Goal: Task Accomplishment & Management: Use online tool/utility

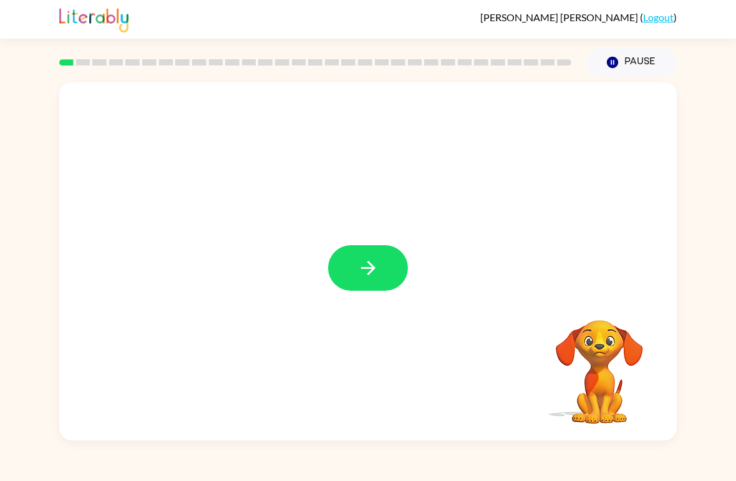
click at [360, 259] on icon "button" at bounding box center [369, 268] width 22 height 22
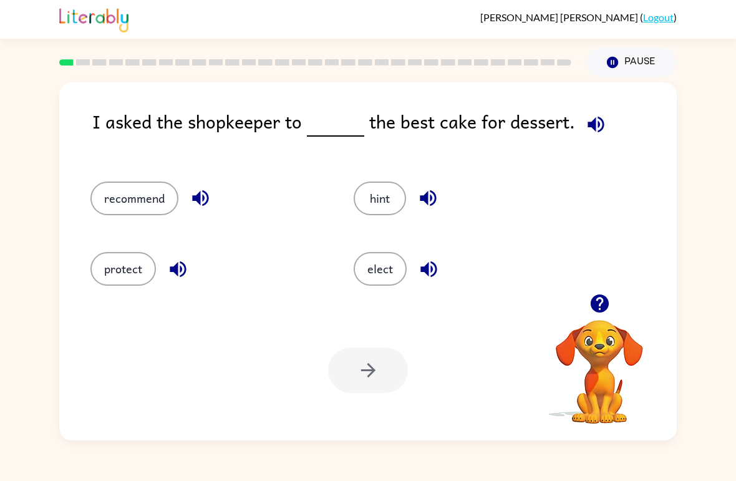
click at [118, 203] on button "recommend" at bounding box center [134, 199] width 88 height 34
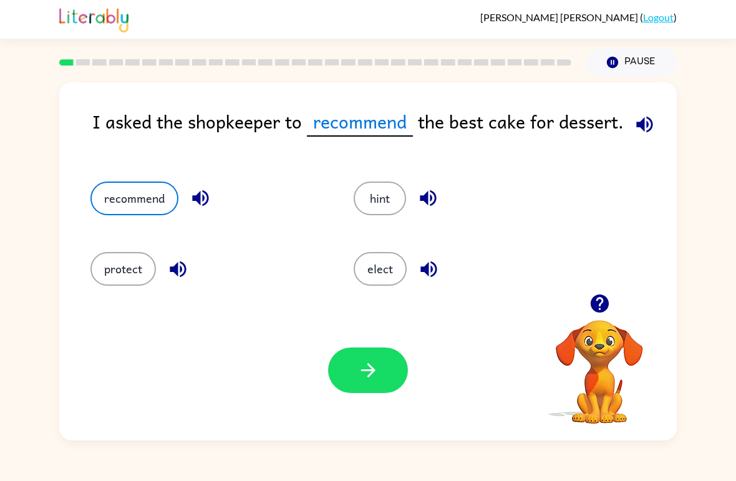
click at [379, 360] on icon "button" at bounding box center [369, 370] width 22 height 22
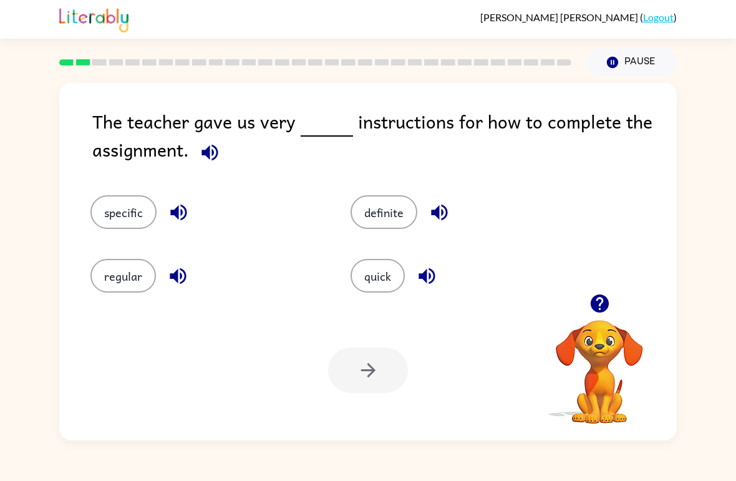
click at [111, 215] on button "specific" at bounding box center [123, 212] width 66 height 34
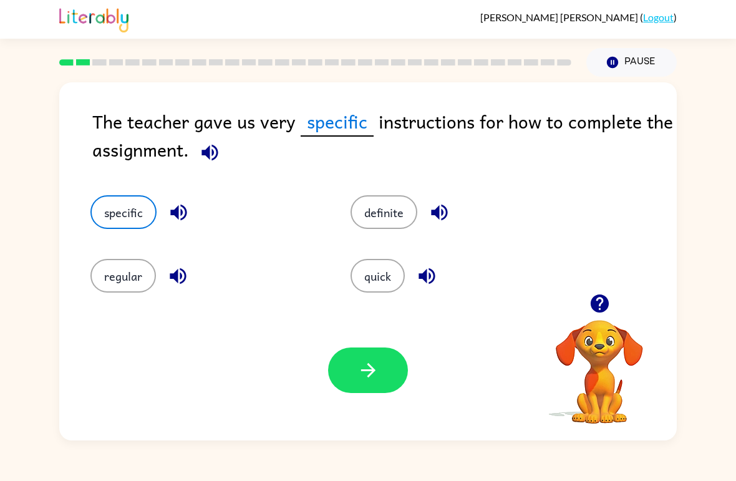
click at [385, 356] on button "button" at bounding box center [368, 371] width 80 height 46
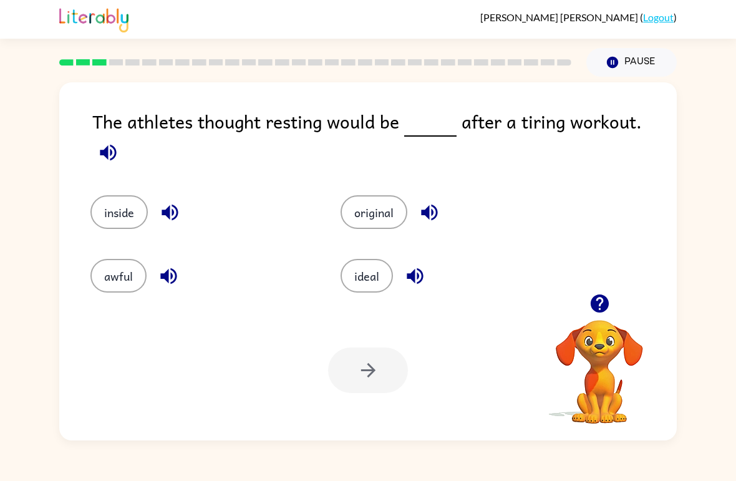
click at [129, 280] on button "awful" at bounding box center [118, 276] width 56 height 34
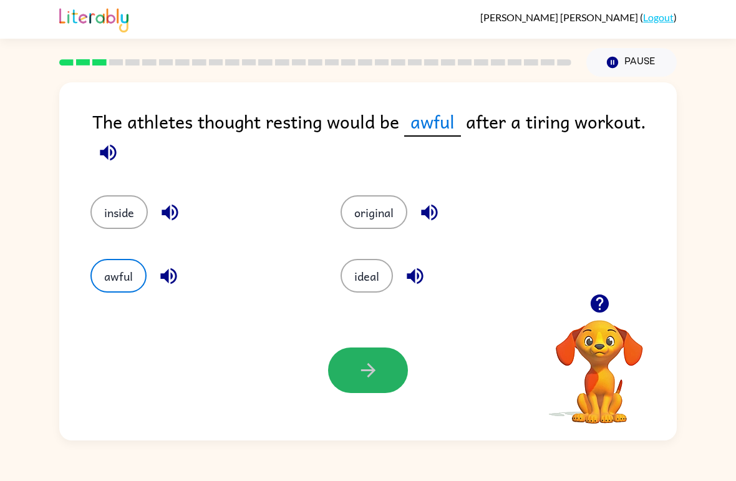
click at [366, 384] on button "button" at bounding box center [368, 371] width 80 height 46
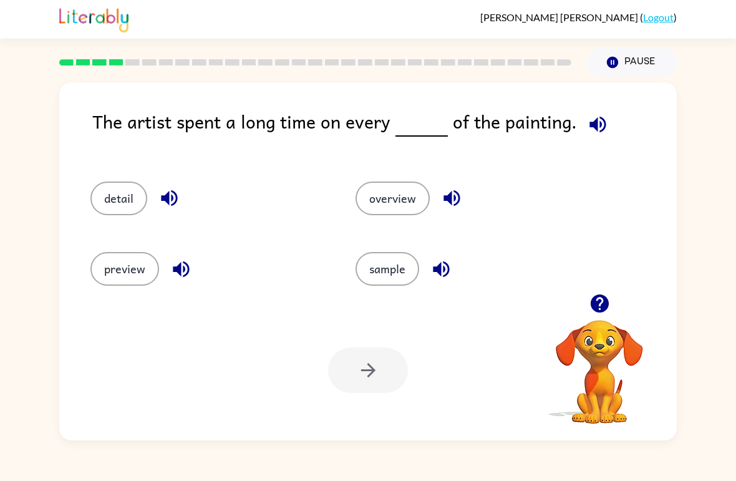
click at [119, 194] on button "detail" at bounding box center [118, 199] width 57 height 34
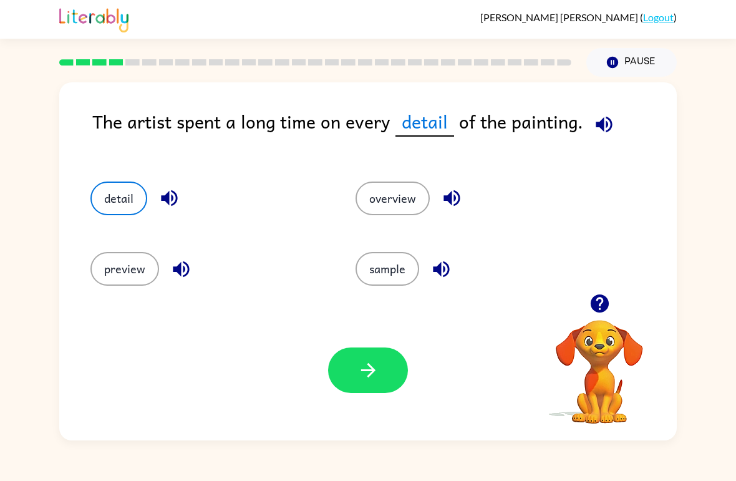
click at [350, 370] on button "button" at bounding box center [368, 371] width 80 height 46
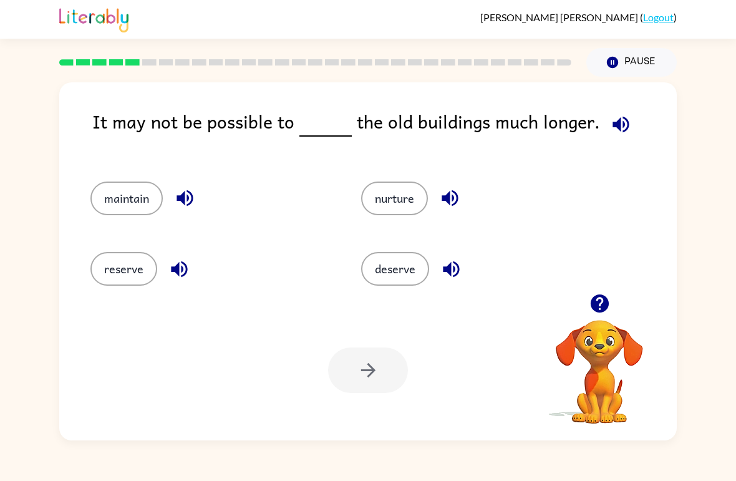
click at [135, 208] on button "maintain" at bounding box center [126, 199] width 72 height 34
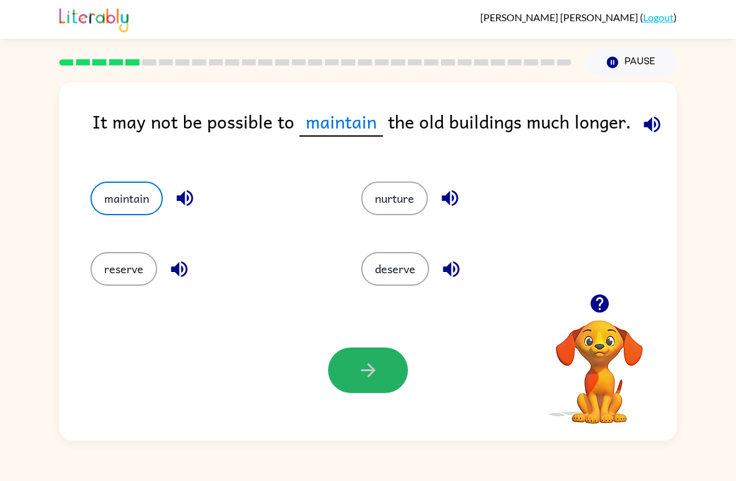
click at [368, 376] on icon "button" at bounding box center [369, 370] width 22 height 22
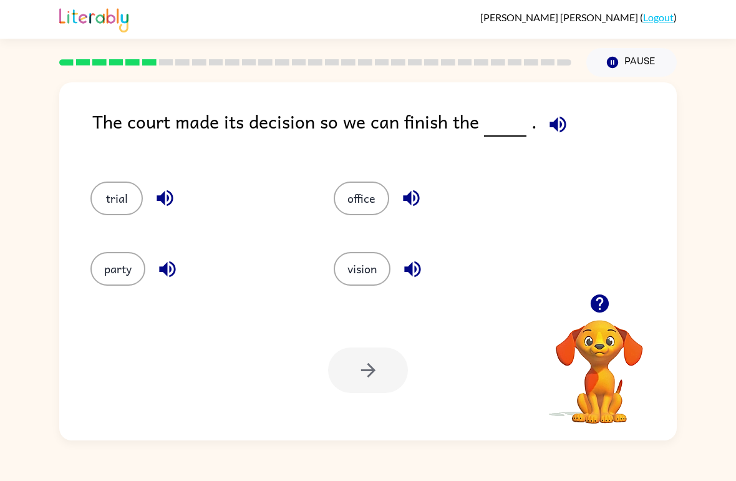
click at [122, 193] on button "trial" at bounding box center [116, 199] width 52 height 34
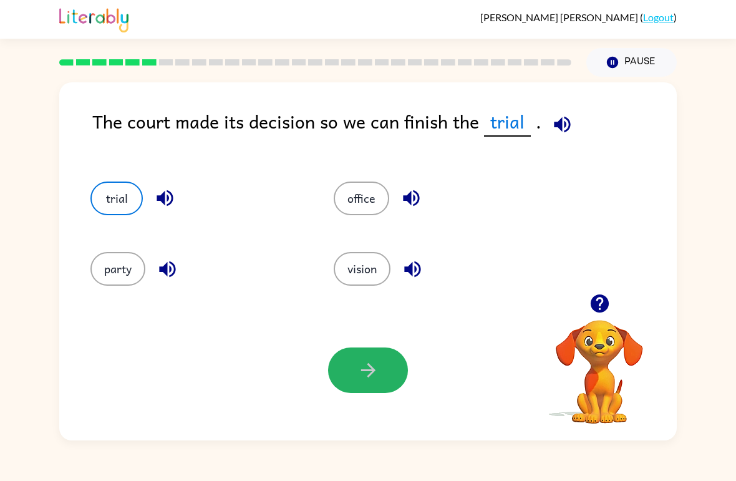
click at [368, 382] on button "button" at bounding box center [368, 371] width 80 height 46
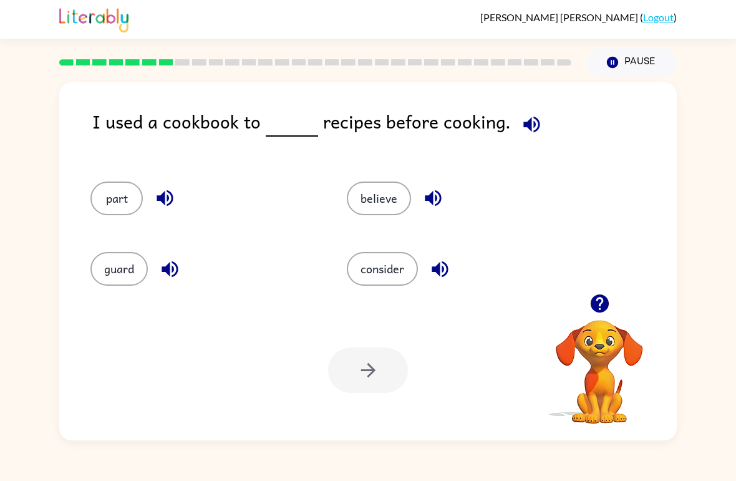
click at [383, 260] on button "consider" at bounding box center [382, 269] width 71 height 34
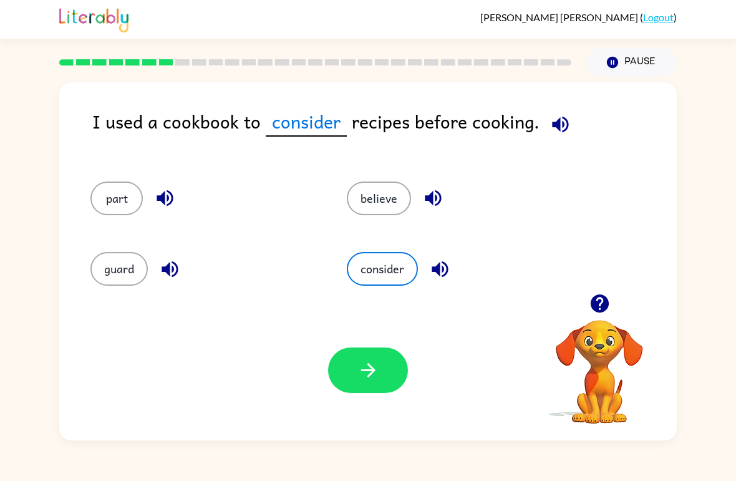
click at [366, 383] on button "button" at bounding box center [368, 371] width 80 height 46
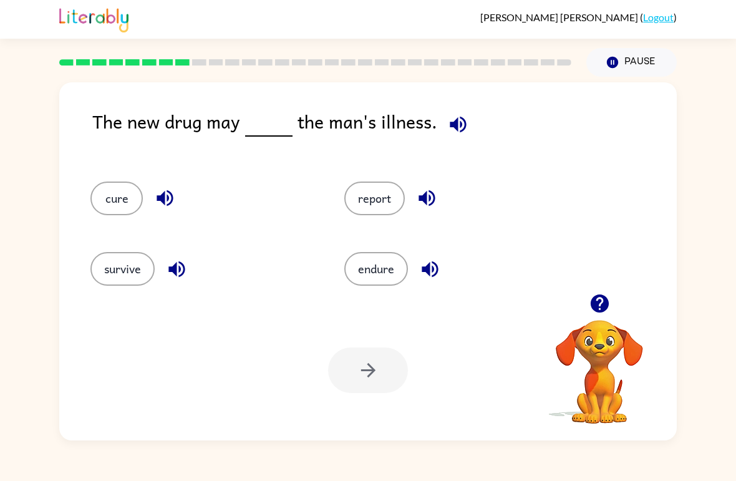
click at [166, 152] on div "The new drug may the man's illness." at bounding box center [384, 131] width 585 height 49
click at [177, 148] on div "The new drug may the man's illness." at bounding box center [384, 131] width 585 height 49
click at [193, 154] on div "The new drug may the man's illness." at bounding box center [384, 131] width 585 height 49
click at [194, 159] on div "cure" at bounding box center [194, 193] width 254 height 71
click at [434, 273] on icon "button" at bounding box center [430, 269] width 22 height 22
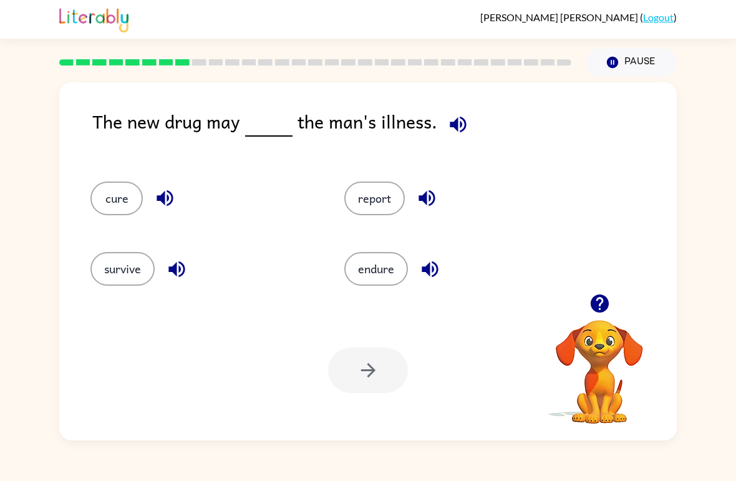
click at [117, 184] on button "cure" at bounding box center [116, 199] width 52 height 34
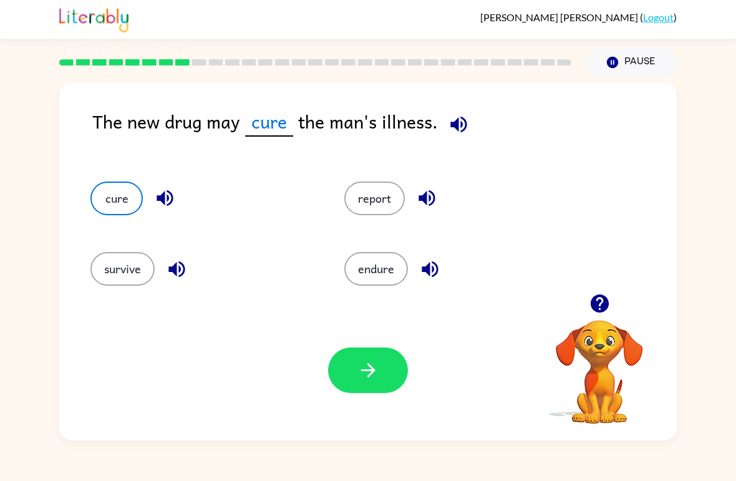
click at [379, 371] on icon "button" at bounding box center [369, 370] width 22 height 22
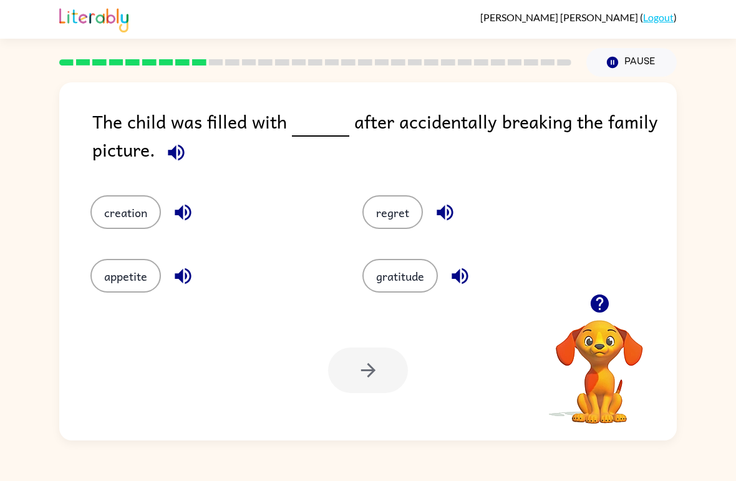
click at [396, 215] on button "regret" at bounding box center [393, 212] width 61 height 34
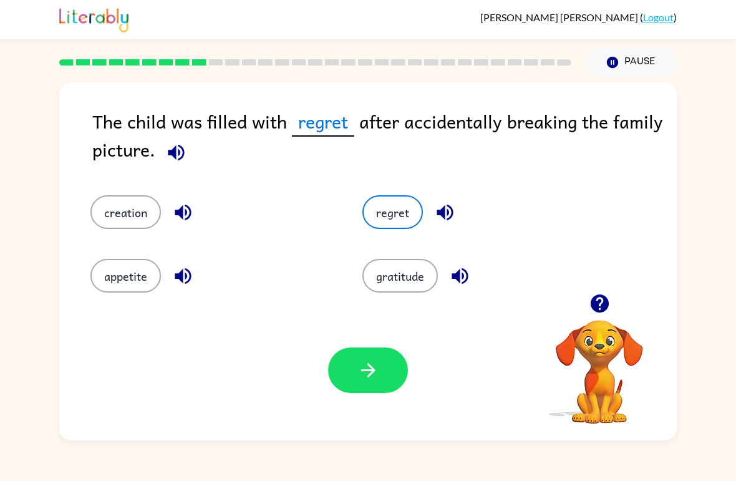
click at [369, 376] on icon "button" at bounding box center [368, 370] width 14 height 14
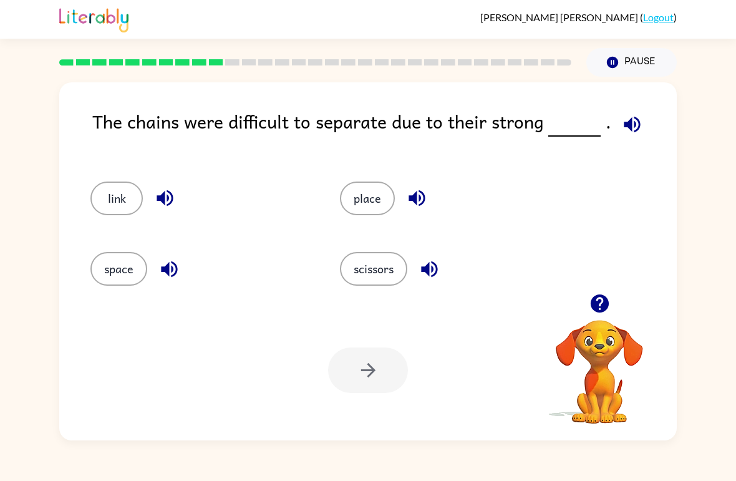
click at [109, 190] on button "link" at bounding box center [116, 199] width 52 height 34
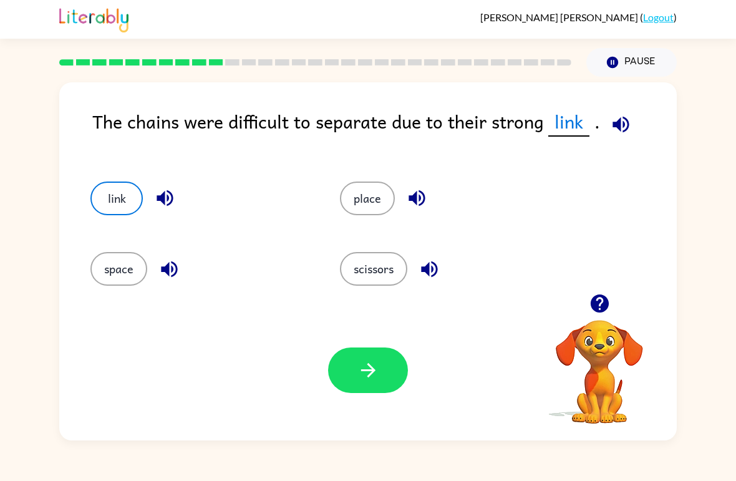
click at [376, 380] on icon "button" at bounding box center [369, 370] width 22 height 22
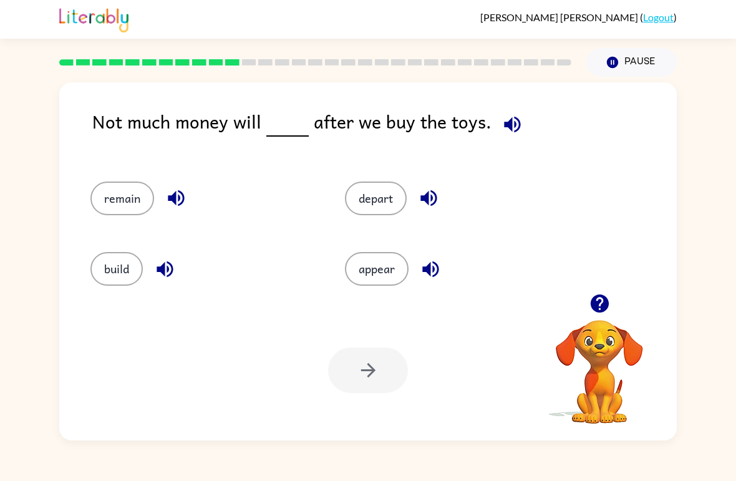
click at [125, 197] on button "remain" at bounding box center [122, 199] width 64 height 34
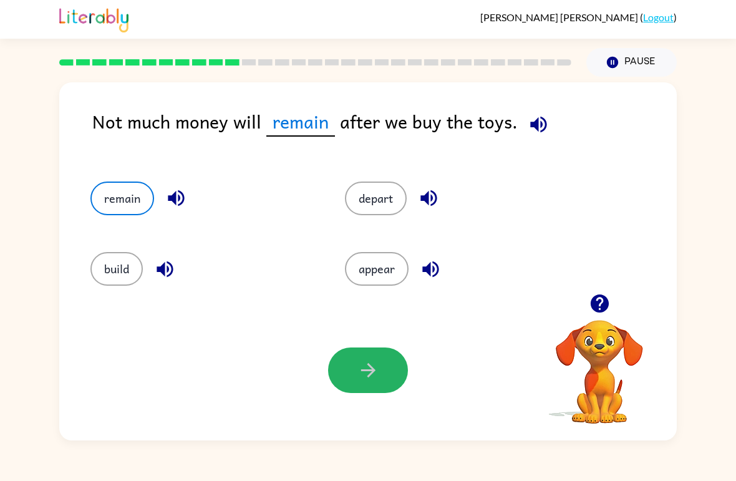
click at [356, 376] on button "button" at bounding box center [368, 371] width 80 height 46
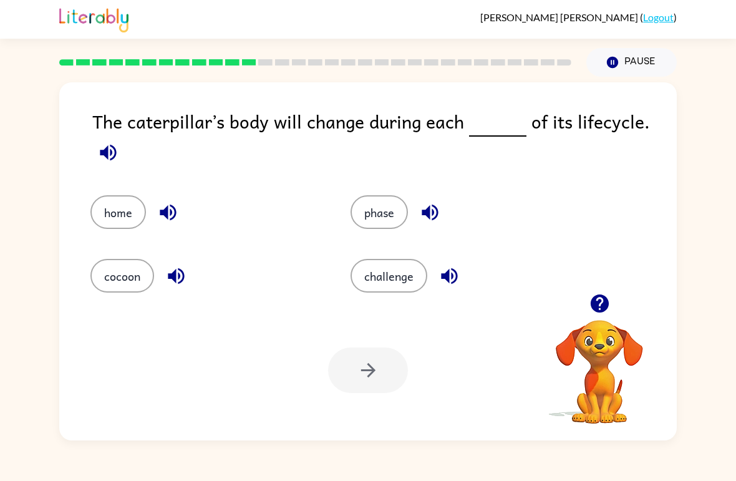
click at [380, 223] on button "phase" at bounding box center [379, 212] width 57 height 34
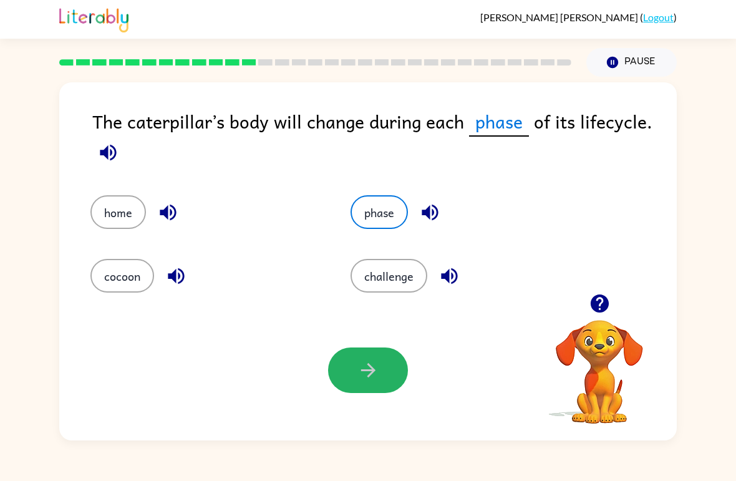
click at [363, 382] on button "button" at bounding box center [368, 371] width 80 height 46
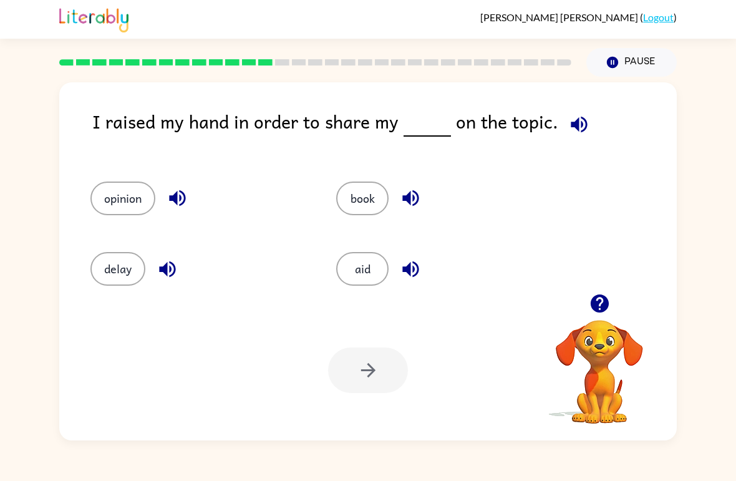
click at [131, 190] on button "opinion" at bounding box center [122, 199] width 65 height 34
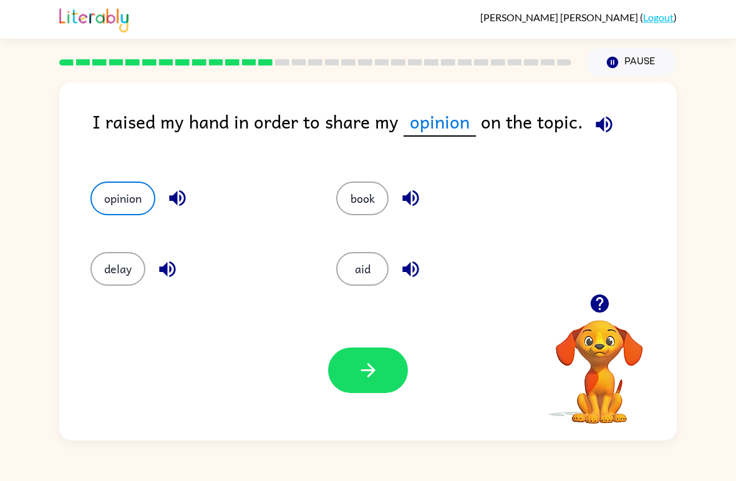
click at [383, 380] on button "button" at bounding box center [368, 371] width 80 height 46
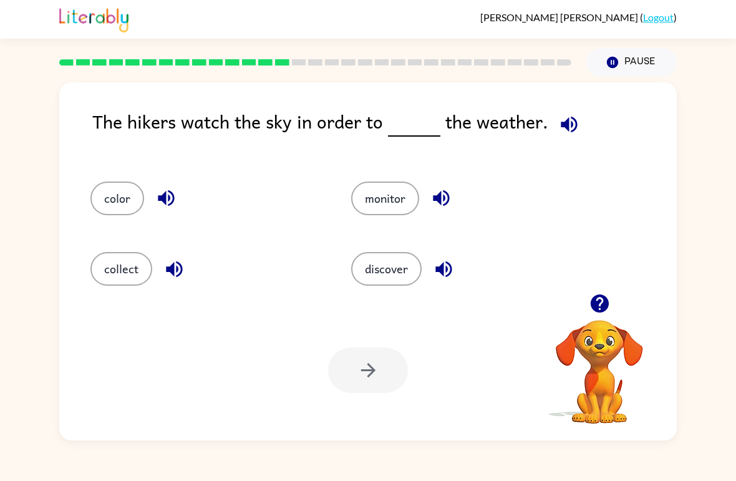
click at [388, 256] on button "discover" at bounding box center [386, 269] width 71 height 34
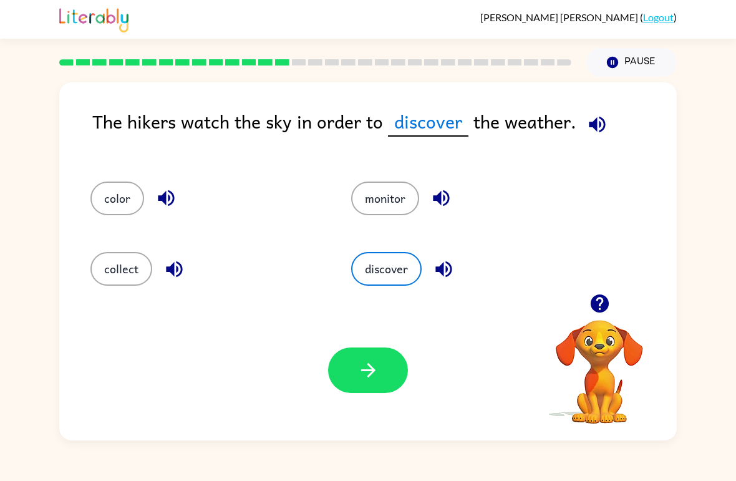
click at [378, 369] on icon "button" at bounding box center [369, 370] width 22 height 22
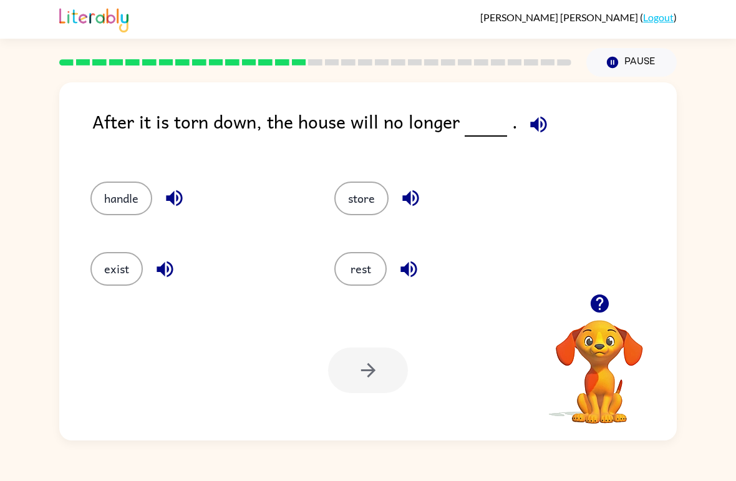
click at [127, 280] on button "exist" at bounding box center [116, 269] width 52 height 34
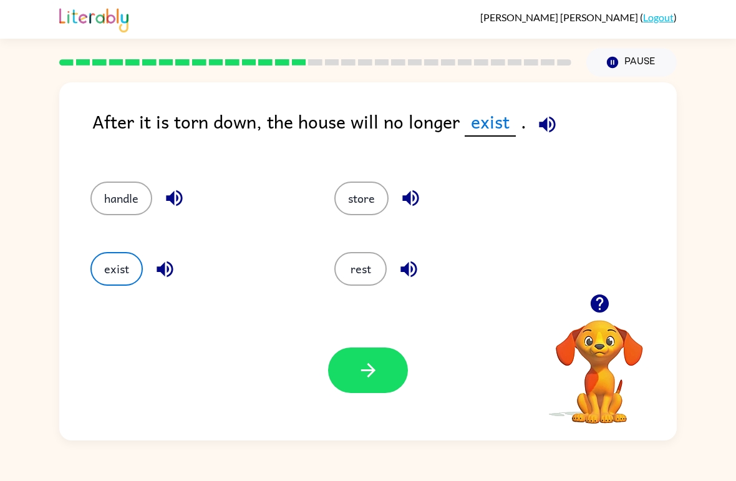
click at [364, 381] on icon "button" at bounding box center [369, 370] width 22 height 22
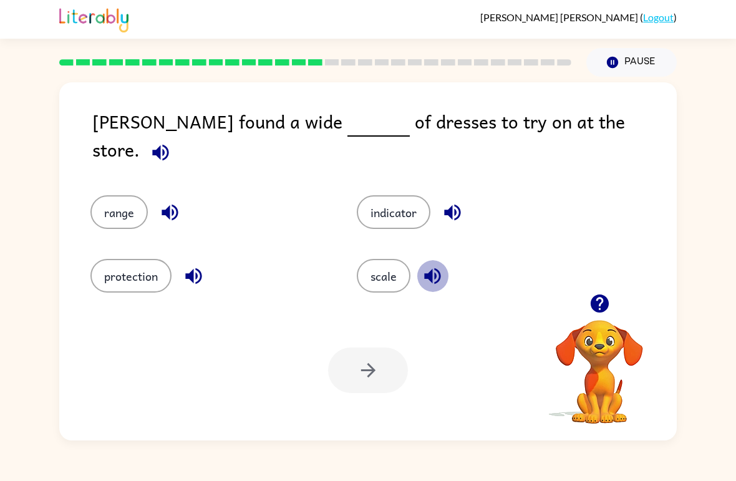
click at [439, 270] on icon "button" at bounding box center [433, 276] width 22 height 22
click at [391, 260] on button "scale" at bounding box center [384, 276] width 54 height 34
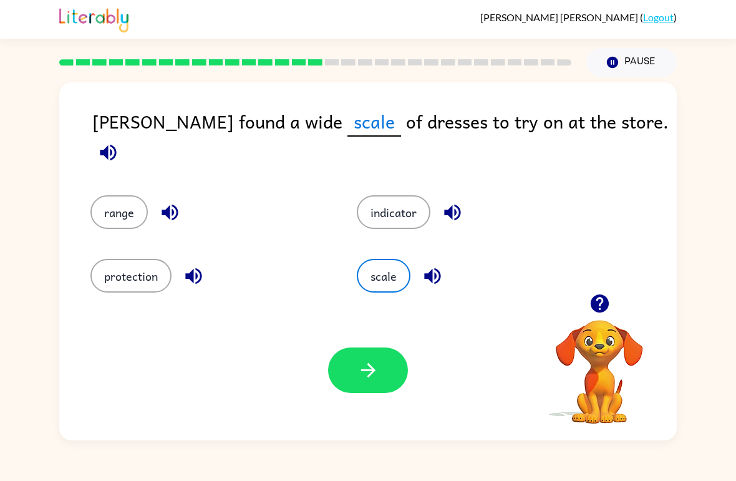
click at [125, 196] on button "range" at bounding box center [118, 212] width 57 height 34
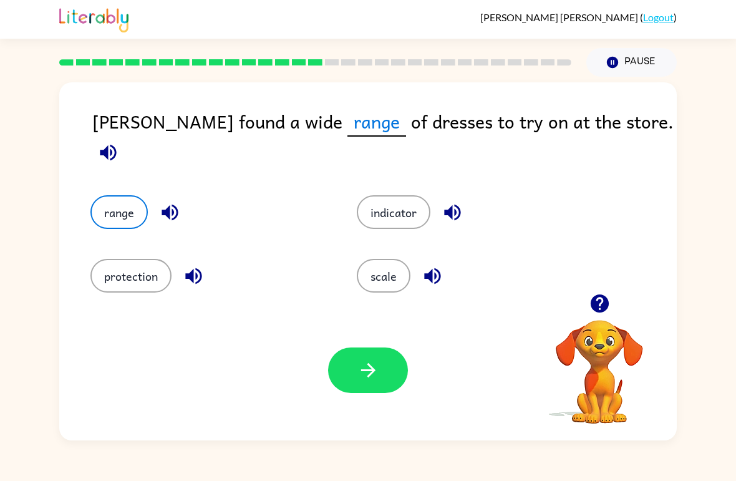
click at [389, 259] on button "scale" at bounding box center [384, 276] width 54 height 34
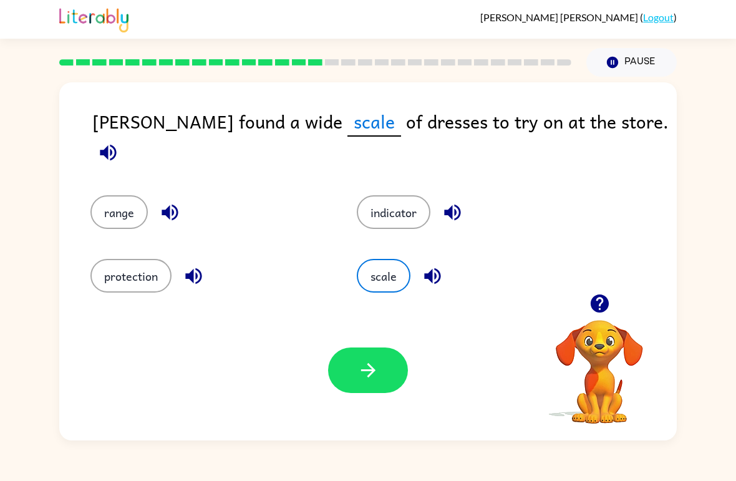
click at [348, 381] on button "button" at bounding box center [368, 371] width 80 height 46
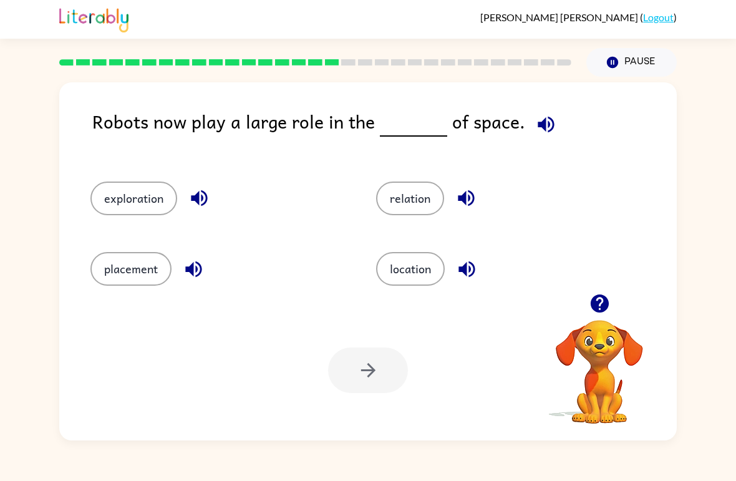
click at [398, 202] on button "relation" at bounding box center [410, 199] width 68 height 34
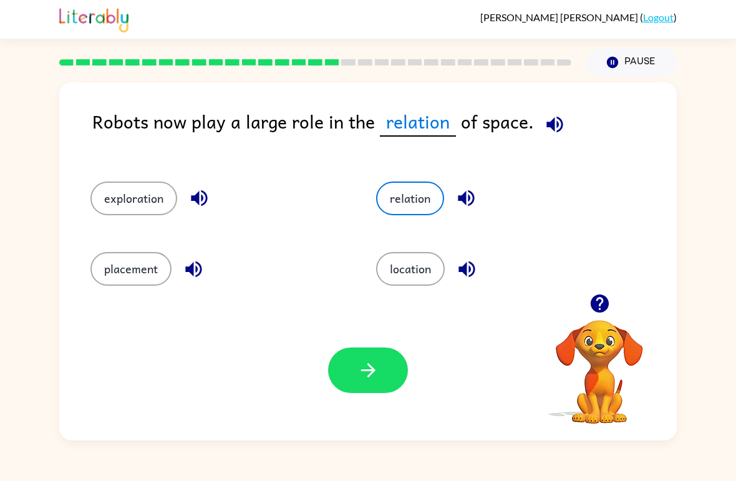
click at [369, 373] on icon "button" at bounding box center [369, 370] width 22 height 22
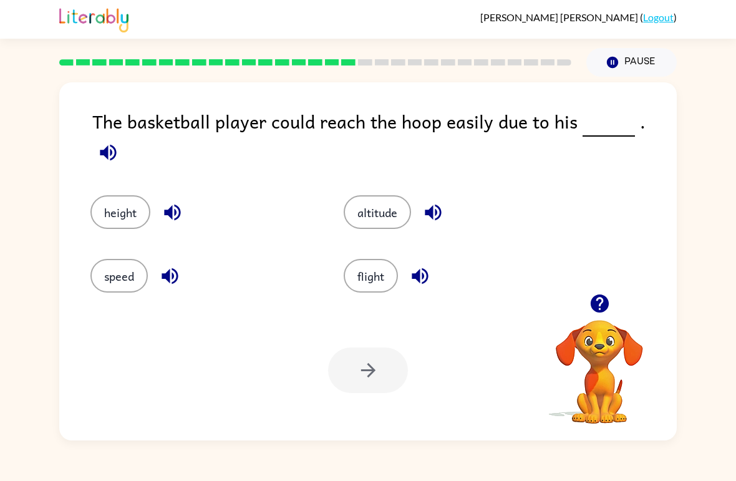
click at [137, 205] on button "height" at bounding box center [120, 212] width 60 height 34
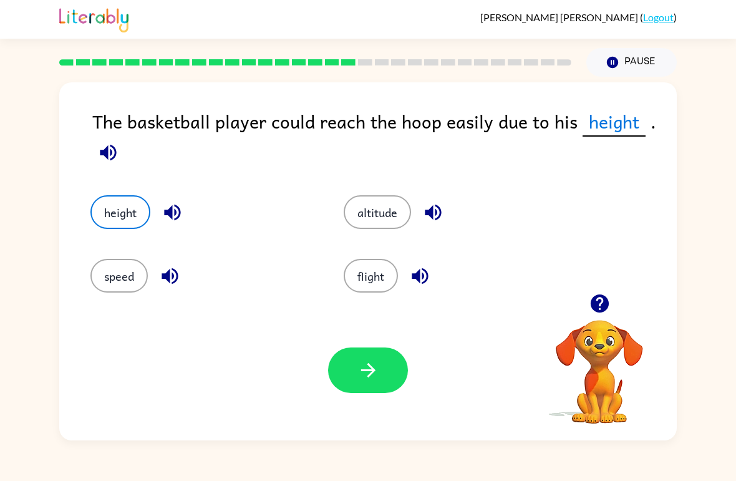
click at [384, 370] on button "button" at bounding box center [368, 371] width 80 height 46
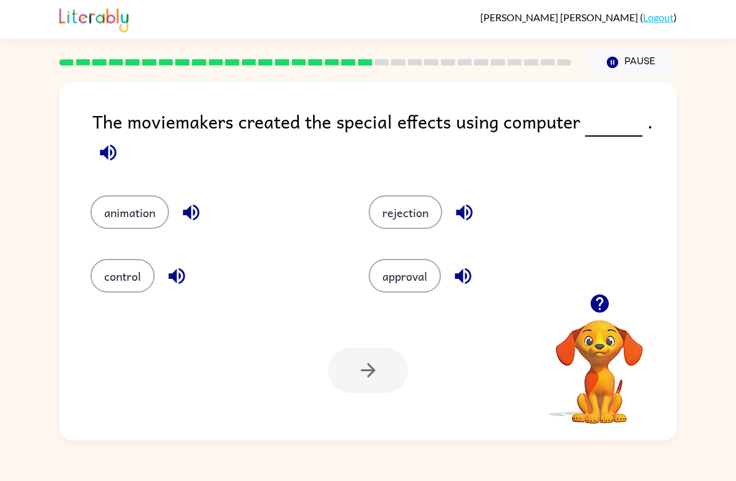
click at [156, 217] on button "animation" at bounding box center [129, 212] width 79 height 34
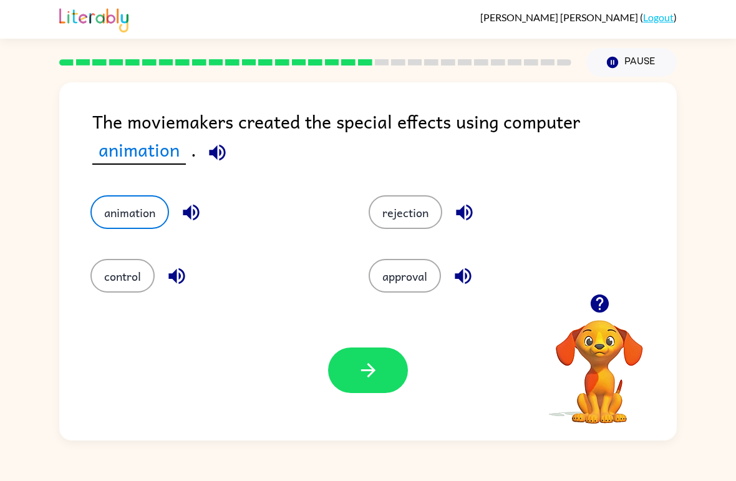
click at [377, 374] on icon "button" at bounding box center [369, 370] width 22 height 22
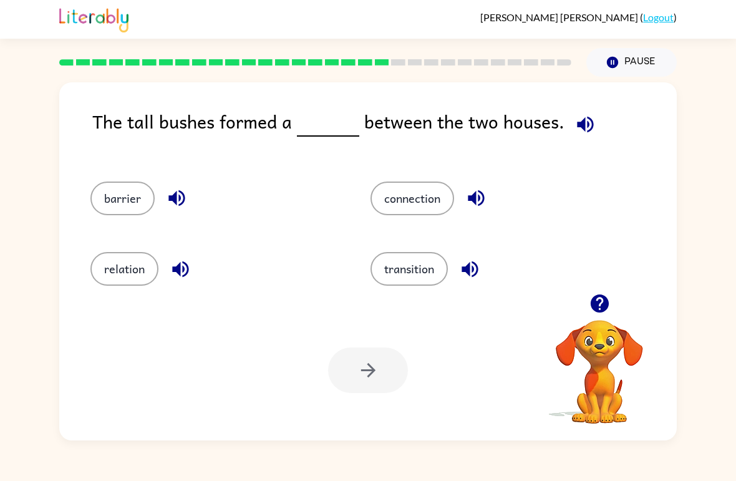
click at [437, 208] on button "connection" at bounding box center [413, 199] width 84 height 34
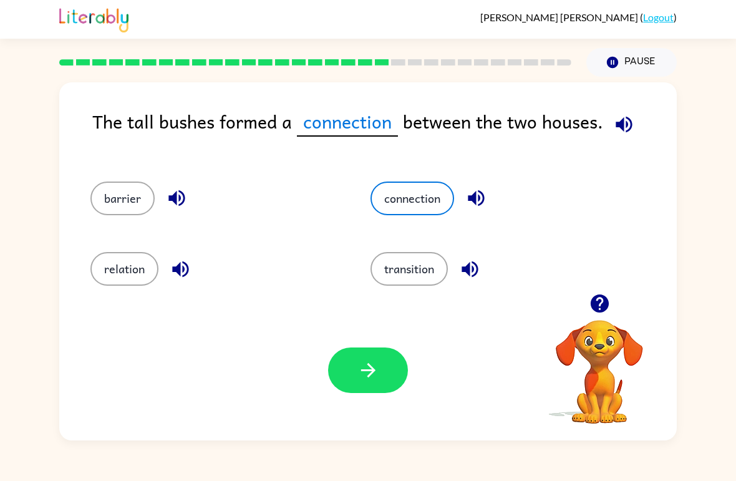
click at [368, 361] on icon "button" at bounding box center [369, 370] width 22 height 22
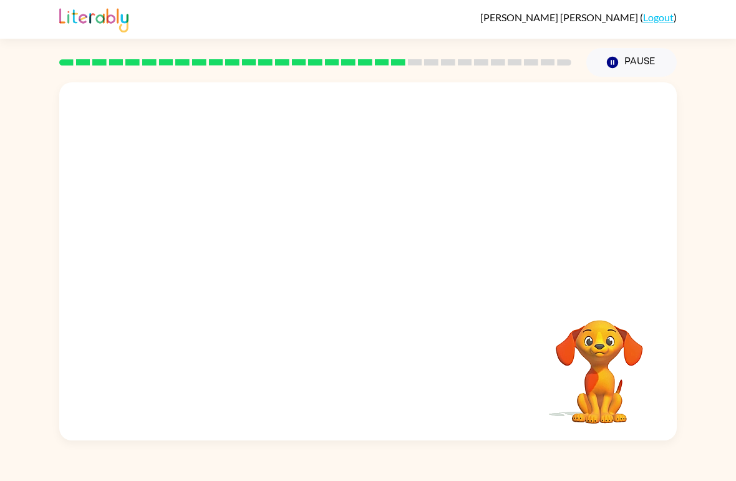
click at [666, 147] on video "Your browser must support playing .mp4 files to use Literably. Please try using…" at bounding box center [368, 188] width 618 height 212
click at [620, 183] on video "Your browser must support playing .mp4 files to use Literably. Please try using…" at bounding box center [368, 188] width 618 height 212
click at [605, 220] on video "Your browser must support playing .mp4 files to use Literably. Please try using…" at bounding box center [368, 188] width 618 height 212
click at [638, 315] on video "Your browser must support playing .mp4 files to use Literably. Please try using…" at bounding box center [599, 363] width 125 height 125
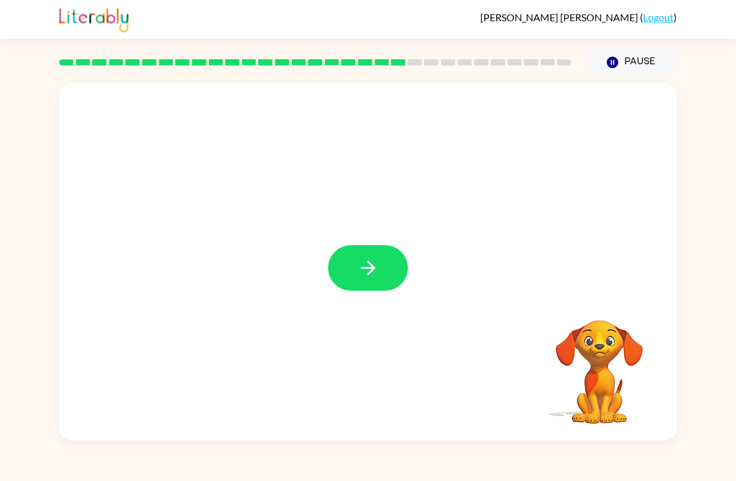
click at [375, 271] on icon "button" at bounding box center [369, 268] width 22 height 22
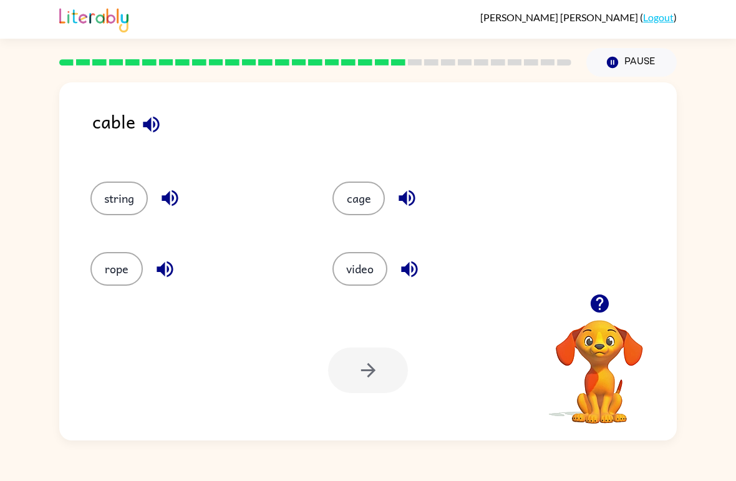
click at [107, 270] on button "rope" at bounding box center [116, 269] width 52 height 34
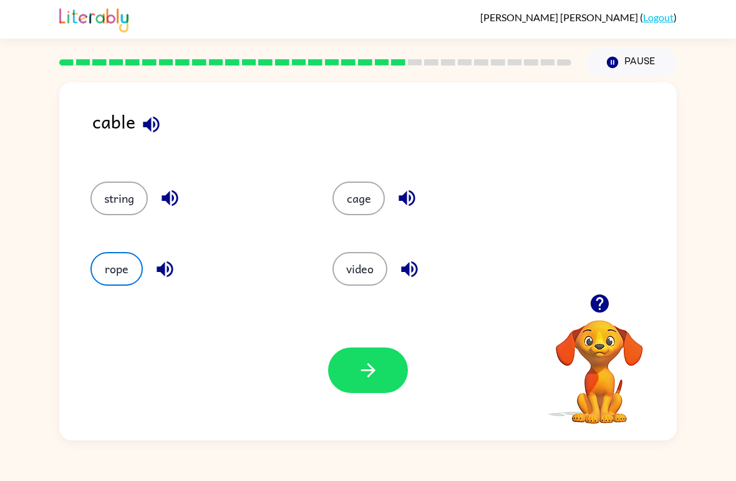
click at [359, 375] on icon "button" at bounding box center [369, 370] width 22 height 22
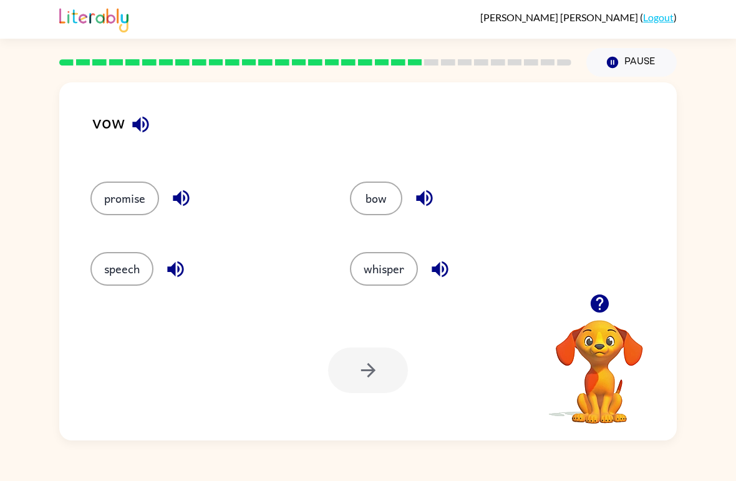
click at [381, 196] on button "bow" at bounding box center [376, 199] width 52 height 34
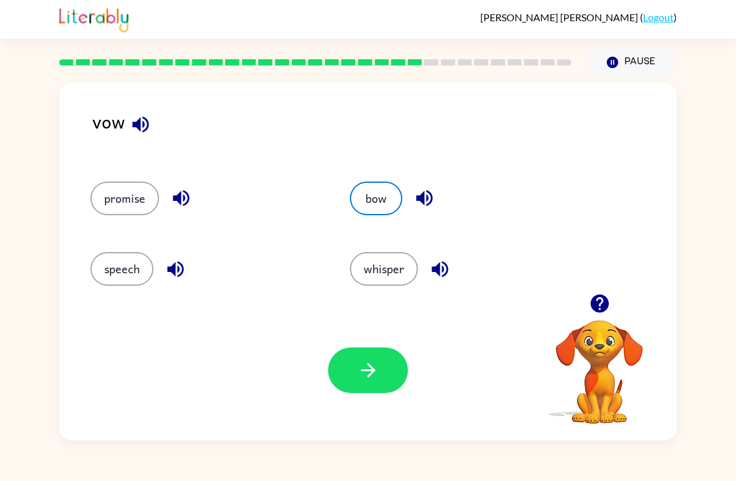
click at [371, 388] on button "button" at bounding box center [368, 371] width 80 height 46
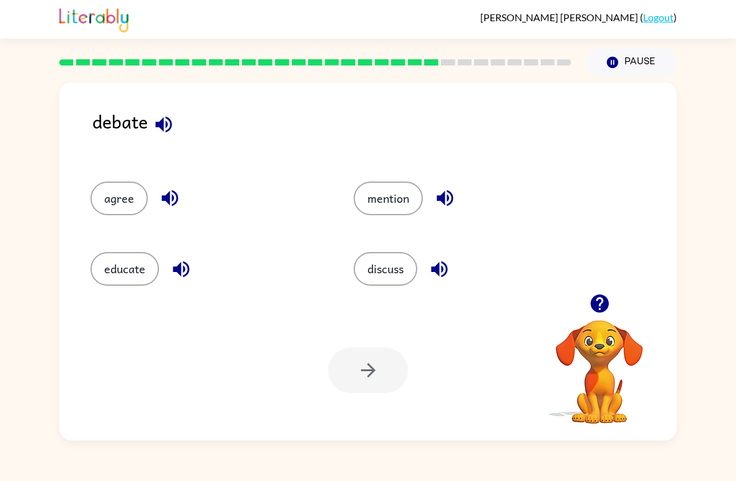
click at [274, 311] on div "Your browser must support playing .mp4 files to use Literably. Please try using…" at bounding box center [368, 370] width 618 height 140
click at [102, 263] on button "educate" at bounding box center [124, 269] width 69 height 34
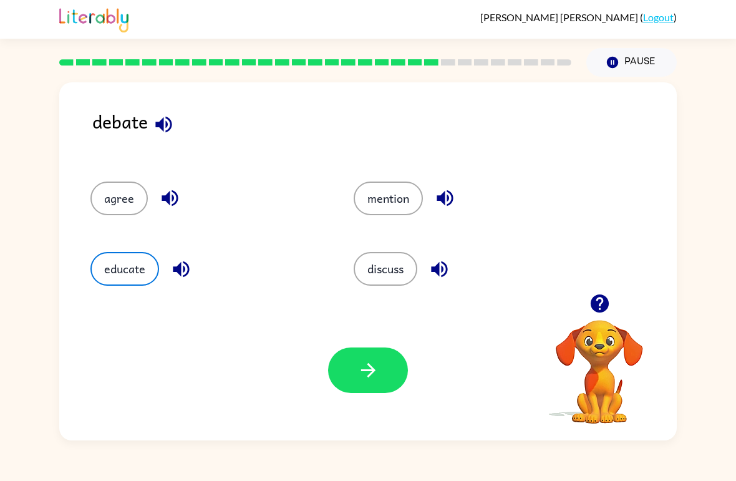
click at [116, 202] on button "agree" at bounding box center [118, 199] width 57 height 34
click at [394, 260] on button "discuss" at bounding box center [386, 269] width 64 height 34
click at [385, 391] on button "button" at bounding box center [368, 371] width 80 height 46
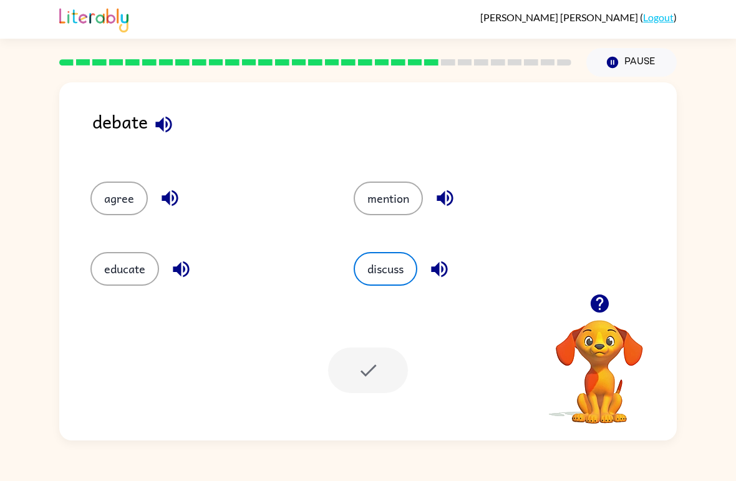
click at [363, 367] on div at bounding box center [368, 371] width 80 height 46
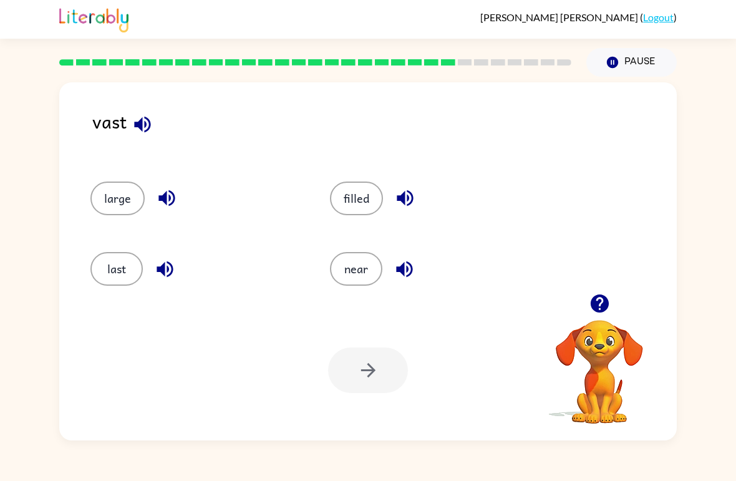
click at [114, 270] on button "last" at bounding box center [116, 269] width 52 height 34
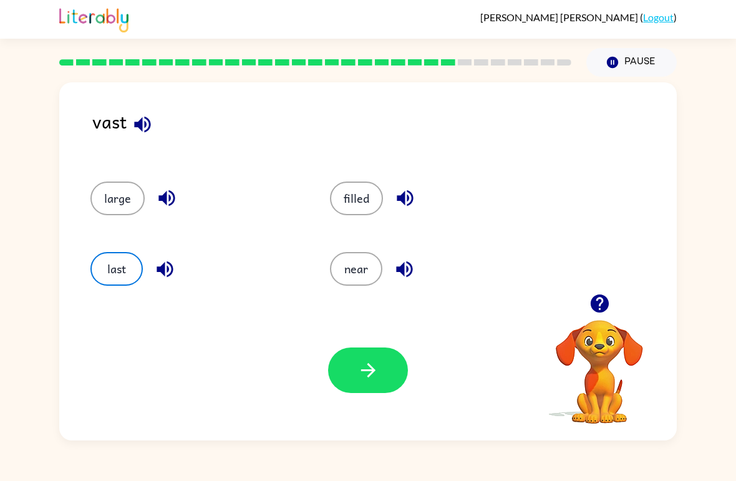
click at [356, 384] on button "button" at bounding box center [368, 371] width 80 height 46
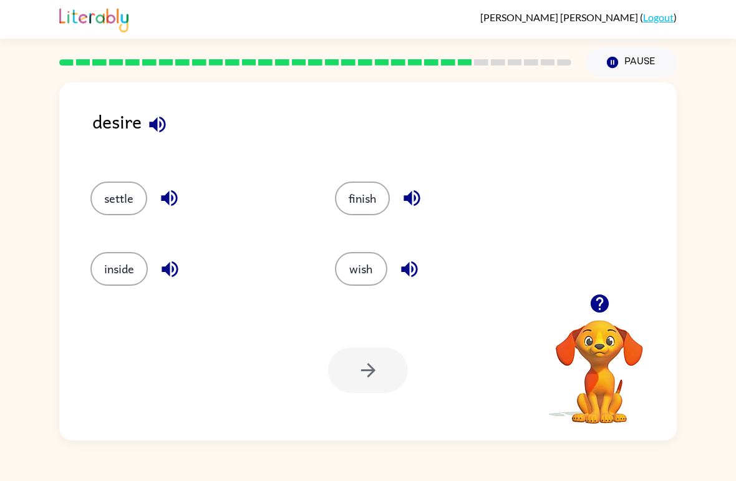
click at [349, 267] on button "wish" at bounding box center [361, 269] width 52 height 34
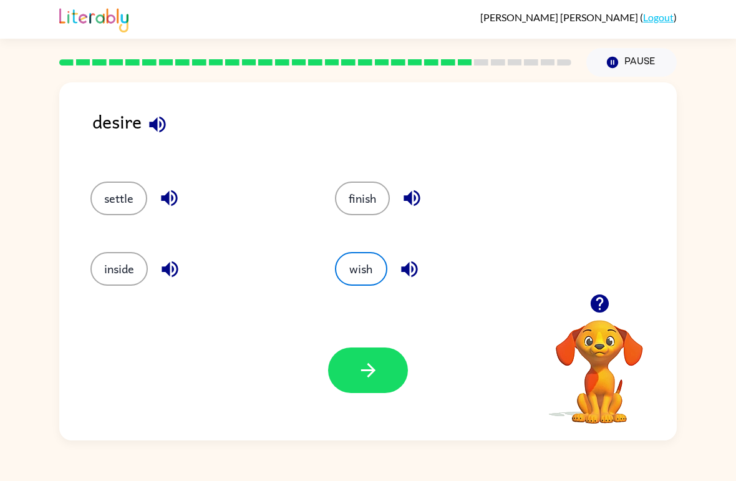
click at [377, 378] on icon "button" at bounding box center [369, 370] width 22 height 22
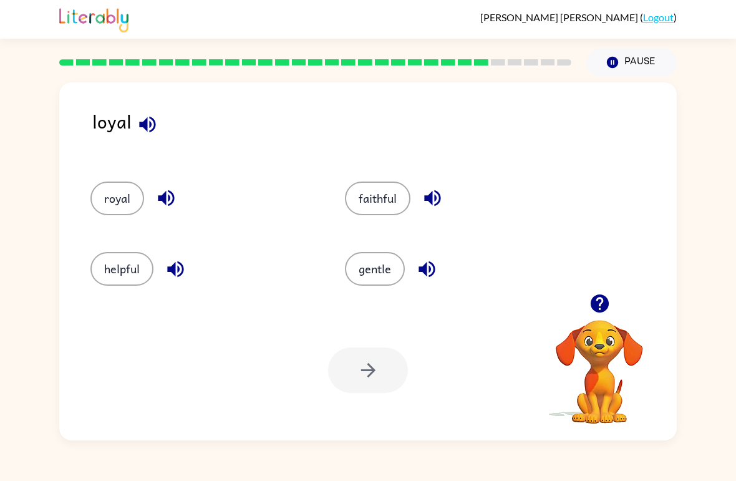
click at [383, 192] on button "faithful" at bounding box center [378, 199] width 66 height 34
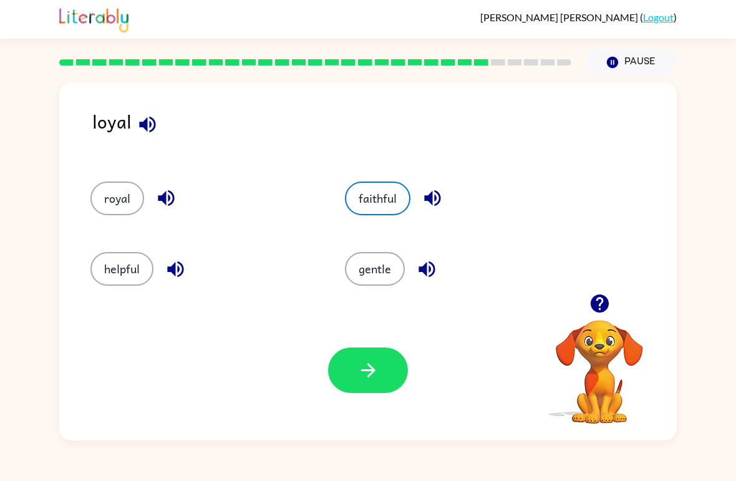
click at [347, 357] on button "button" at bounding box center [368, 371] width 80 height 46
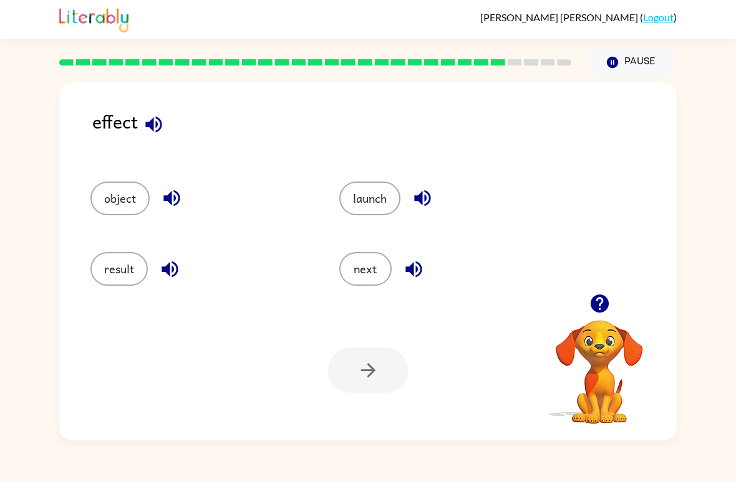
click at [104, 266] on button "result" at bounding box center [118, 269] width 57 height 34
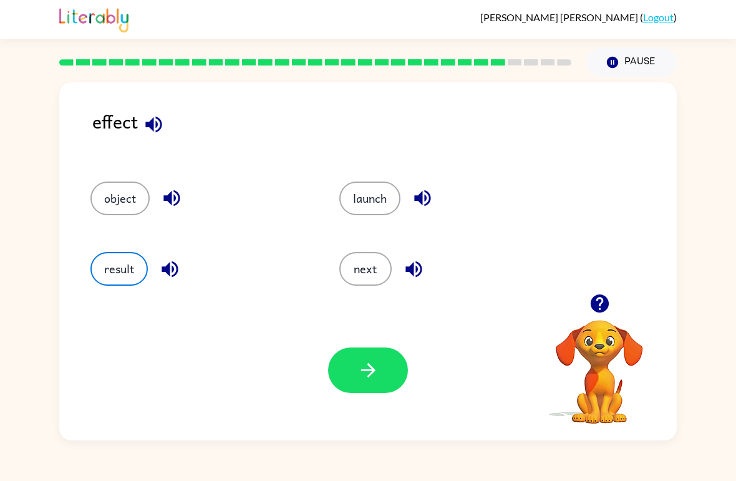
click at [358, 374] on icon "button" at bounding box center [369, 370] width 22 height 22
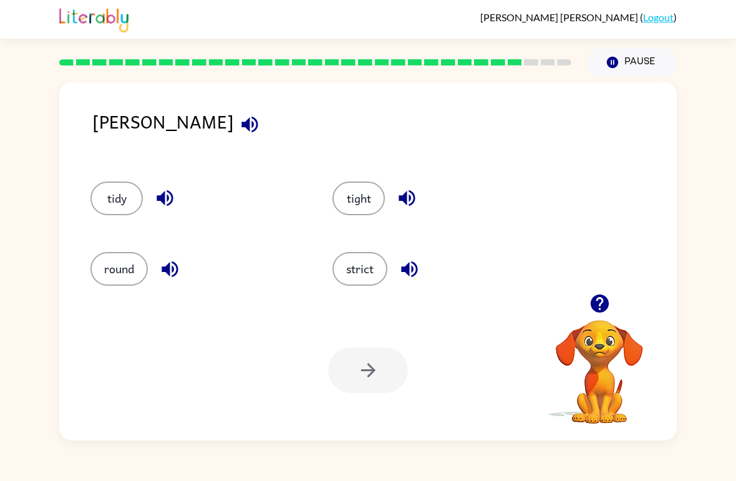
click at [356, 198] on button "tight" at bounding box center [359, 199] width 52 height 34
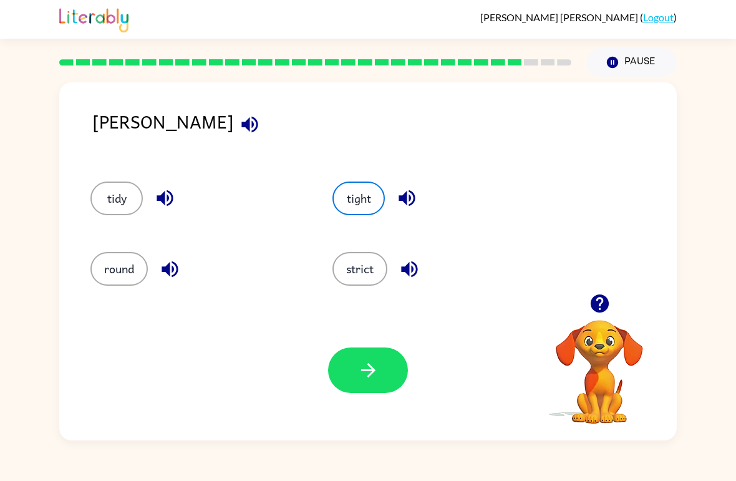
click at [369, 369] on icon "button" at bounding box center [369, 370] width 22 height 22
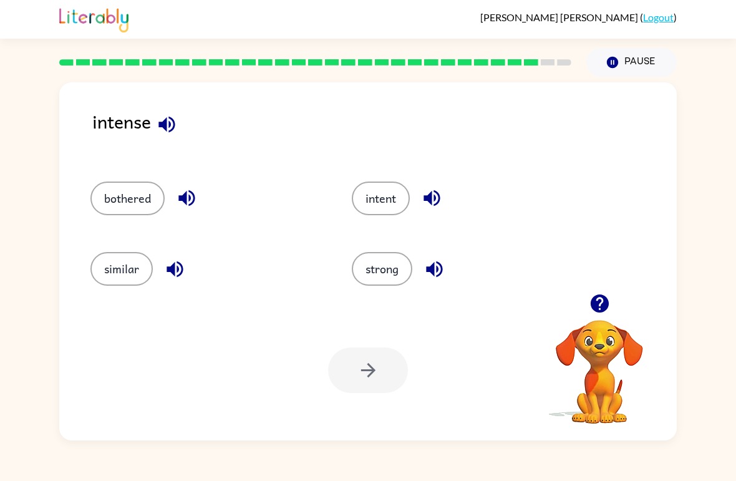
click at [377, 283] on button "strong" at bounding box center [382, 269] width 61 height 34
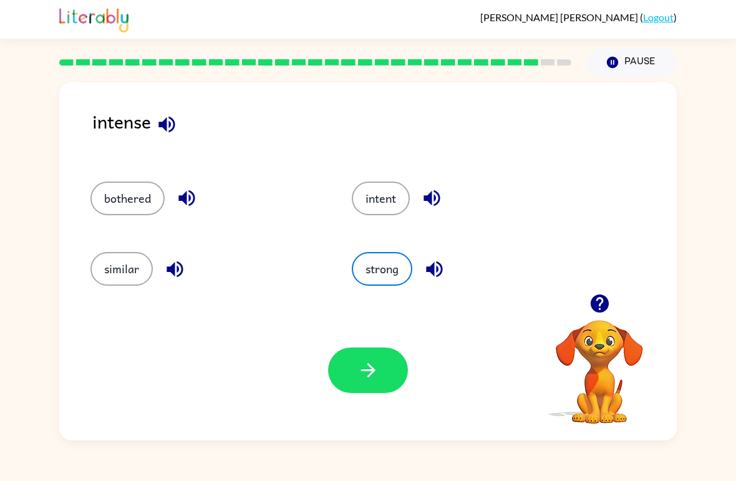
click at [379, 373] on icon "button" at bounding box center [369, 370] width 22 height 22
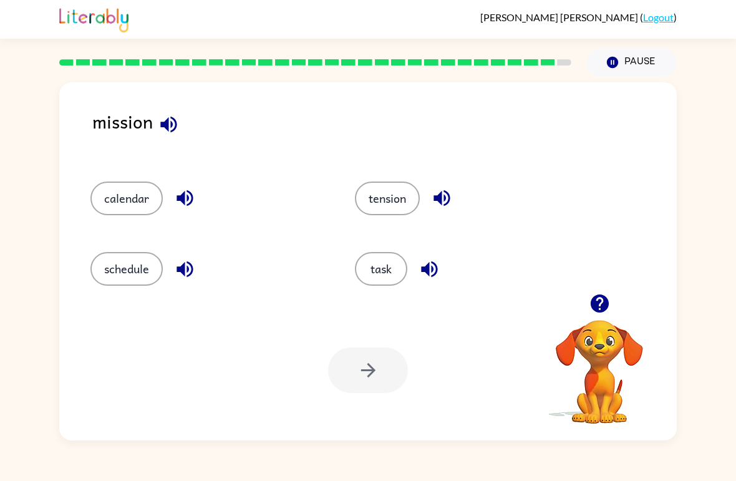
click at [390, 270] on button "task" at bounding box center [381, 269] width 52 height 34
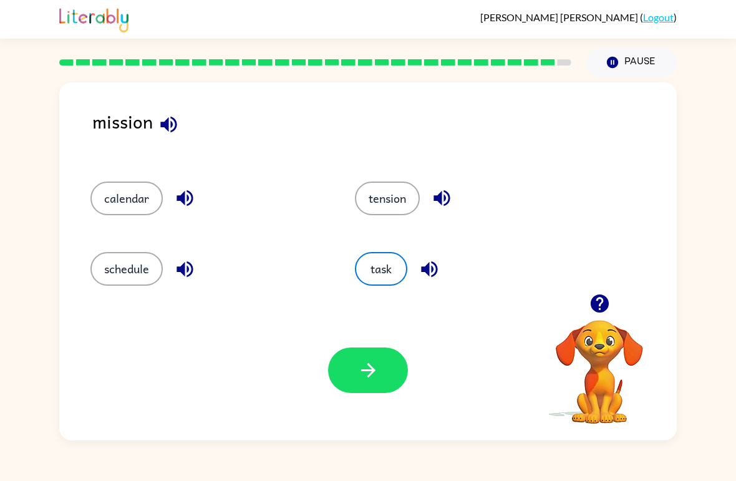
click at [361, 376] on icon "button" at bounding box center [369, 370] width 22 height 22
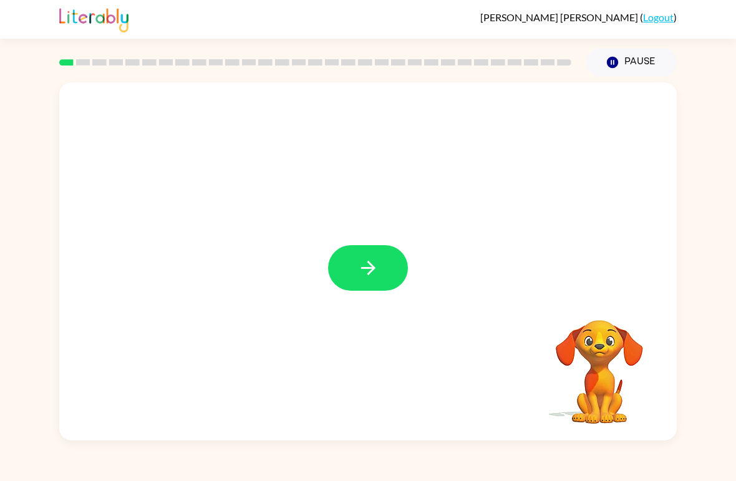
click at [366, 260] on icon "button" at bounding box center [369, 268] width 22 height 22
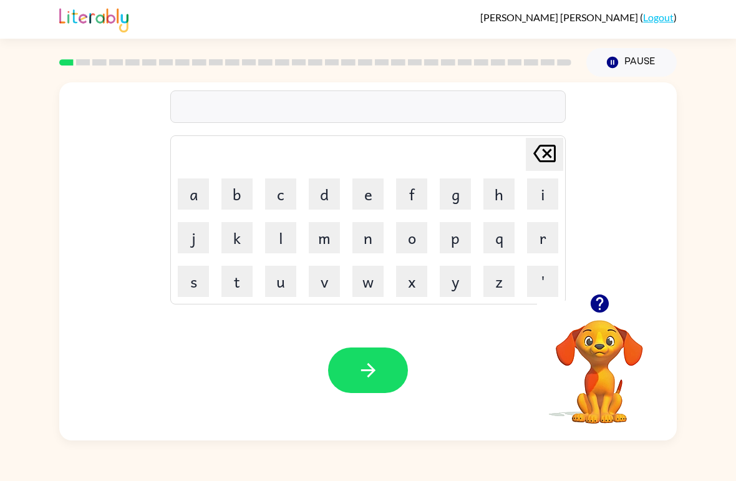
click at [235, 191] on button "b" at bounding box center [237, 193] width 31 height 31
click at [412, 248] on button "o" at bounding box center [411, 237] width 31 height 31
click at [196, 188] on button "a" at bounding box center [193, 193] width 31 height 31
click at [537, 243] on button "r" at bounding box center [542, 237] width 31 height 31
click at [326, 188] on button "d" at bounding box center [324, 193] width 31 height 31
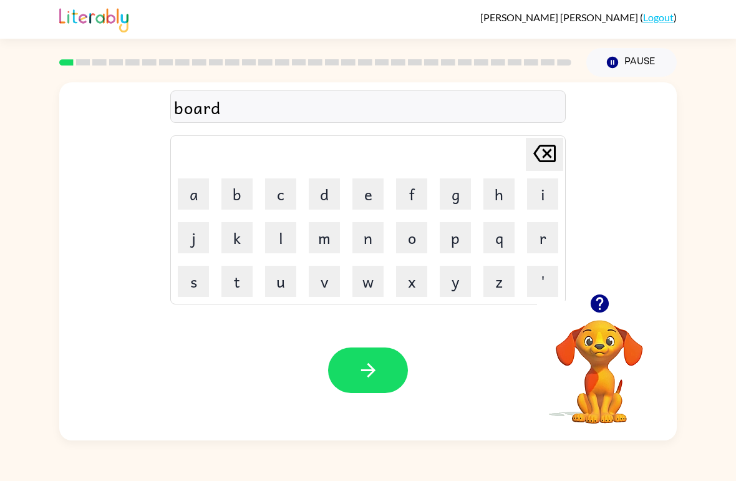
click at [374, 208] on button "e" at bounding box center [368, 193] width 31 height 31
click at [547, 232] on button "r" at bounding box center [542, 237] width 31 height 31
click at [544, 152] on icon at bounding box center [545, 153] width 22 height 17
click at [544, 151] on icon at bounding box center [545, 153] width 22 height 17
click at [537, 147] on icon "[PERSON_NAME] last character input" at bounding box center [545, 154] width 30 height 30
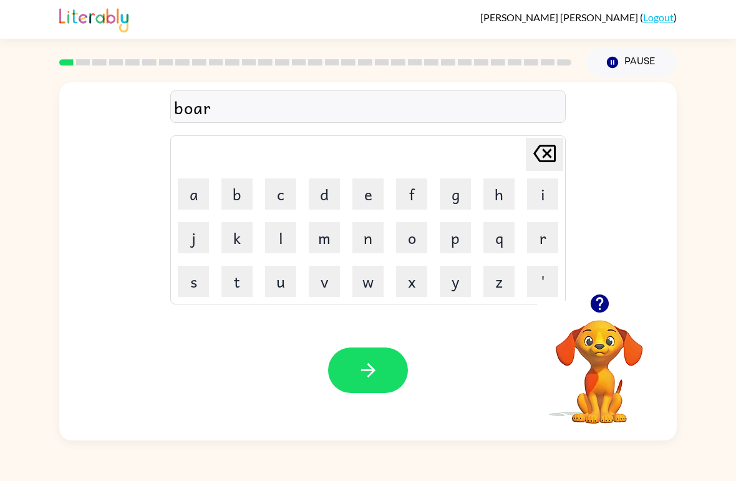
click at [537, 147] on icon "[PERSON_NAME] last character input" at bounding box center [545, 154] width 30 height 30
click at [535, 145] on icon "[PERSON_NAME] last character input" at bounding box center [545, 154] width 30 height 30
click at [533, 233] on button "r" at bounding box center [542, 237] width 31 height 31
click at [333, 190] on button "d" at bounding box center [324, 193] width 31 height 31
click at [363, 193] on button "e" at bounding box center [368, 193] width 31 height 31
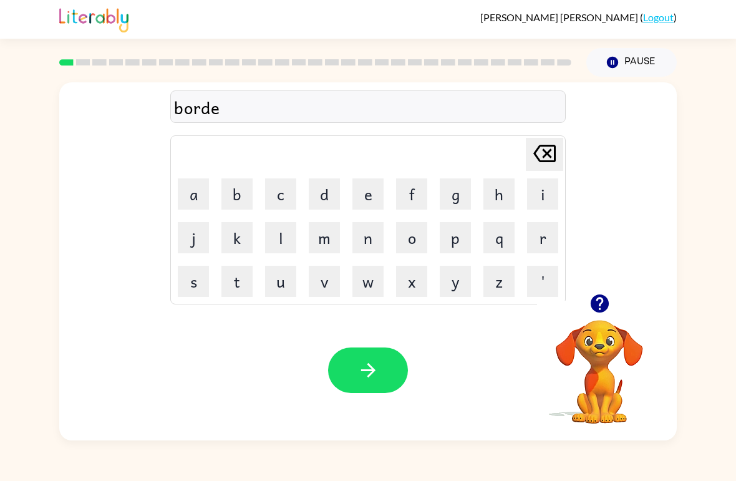
click at [543, 235] on button "r" at bounding box center [542, 237] width 31 height 31
click at [350, 365] on button "button" at bounding box center [368, 371] width 80 height 46
click at [551, 246] on button "r" at bounding box center [542, 237] width 31 height 31
click at [420, 243] on button "o" at bounding box center [411, 237] width 31 height 31
click at [280, 281] on button "u" at bounding box center [280, 281] width 31 height 31
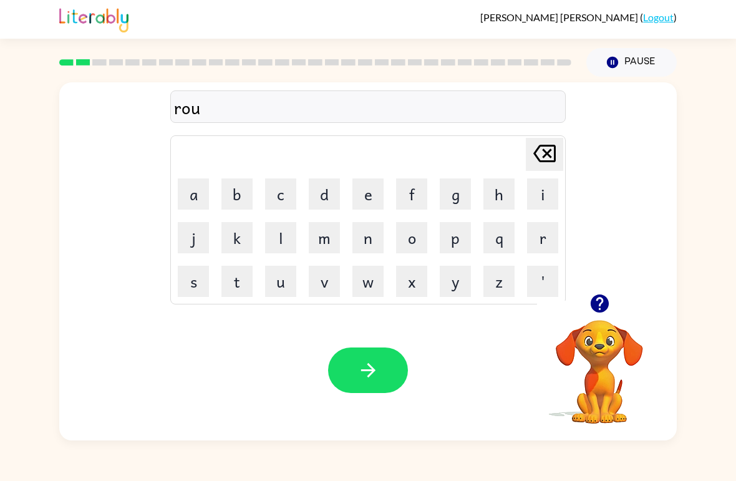
click at [372, 240] on button "n" at bounding box center [368, 237] width 31 height 31
click at [333, 192] on button "d" at bounding box center [324, 193] width 31 height 31
click at [366, 373] on icon "button" at bounding box center [369, 370] width 22 height 22
click at [328, 238] on button "m" at bounding box center [324, 237] width 31 height 31
click at [193, 200] on button "a" at bounding box center [193, 193] width 31 height 31
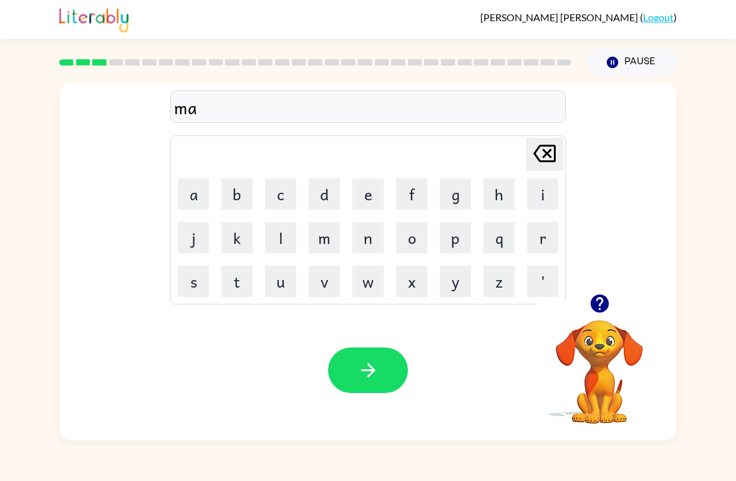
click at [275, 196] on button "c" at bounding box center [280, 193] width 31 height 31
click at [498, 190] on button "h" at bounding box center [499, 193] width 31 height 31
click at [537, 195] on button "i" at bounding box center [542, 193] width 31 height 31
click at [368, 236] on button "n" at bounding box center [368, 237] width 31 height 31
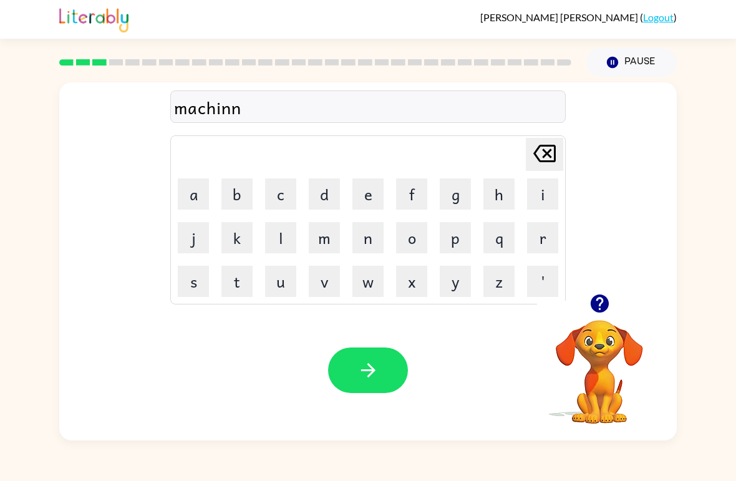
click at [552, 145] on icon at bounding box center [545, 153] width 22 height 17
click at [366, 199] on button "e" at bounding box center [368, 193] width 31 height 31
click at [364, 364] on icon "button" at bounding box center [369, 370] width 22 height 22
click at [239, 286] on button "t" at bounding box center [237, 281] width 31 height 31
click at [539, 250] on button "r" at bounding box center [542, 237] width 31 height 31
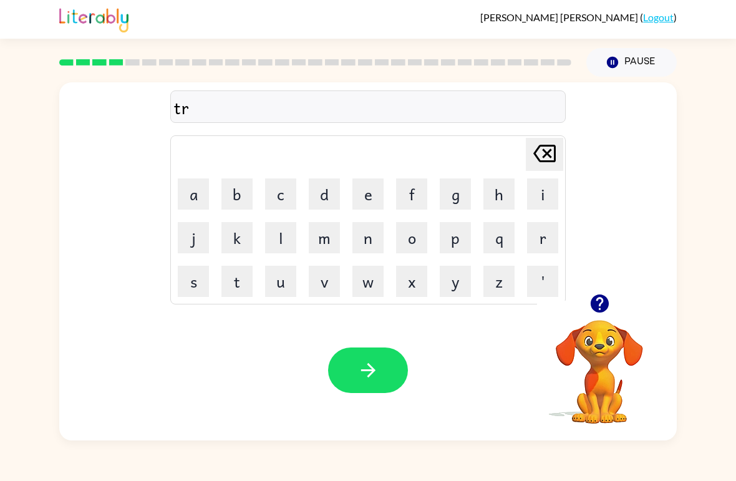
click at [183, 208] on button "a" at bounding box center [193, 193] width 31 height 31
click at [545, 197] on button "i" at bounding box center [542, 193] width 31 height 31
click at [374, 248] on button "n" at bounding box center [368, 237] width 31 height 31
click at [373, 376] on icon "button" at bounding box center [369, 370] width 22 height 22
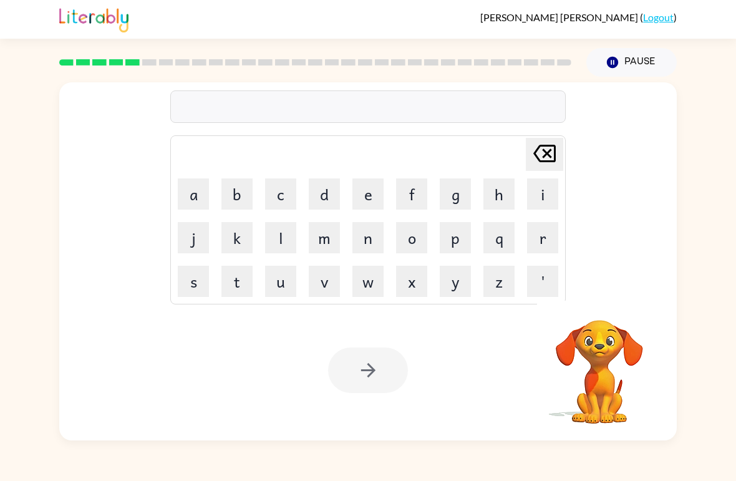
click at [327, 202] on button "d" at bounding box center [324, 193] width 31 height 31
click at [363, 209] on button "e" at bounding box center [368, 193] width 31 height 31
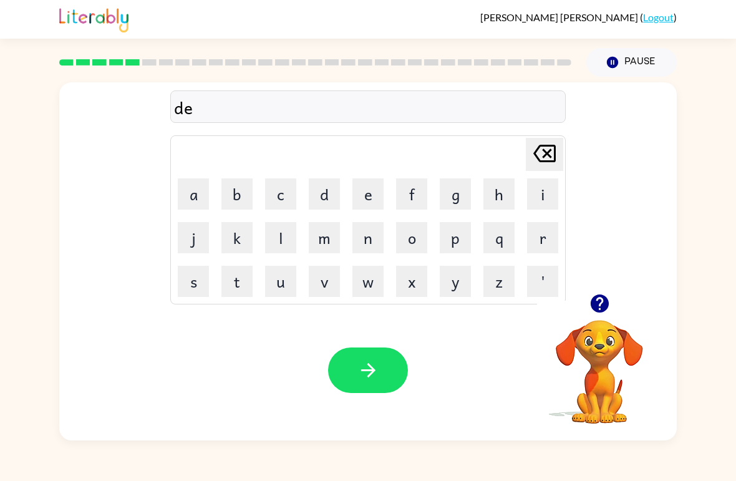
click at [421, 199] on button "f" at bounding box center [411, 193] width 31 height 31
click at [368, 201] on button "e" at bounding box center [368, 193] width 31 height 31
click at [368, 239] on button "n" at bounding box center [368, 237] width 31 height 31
click at [195, 285] on button "s" at bounding box center [193, 281] width 31 height 31
click at [535, 207] on button "i" at bounding box center [542, 193] width 31 height 31
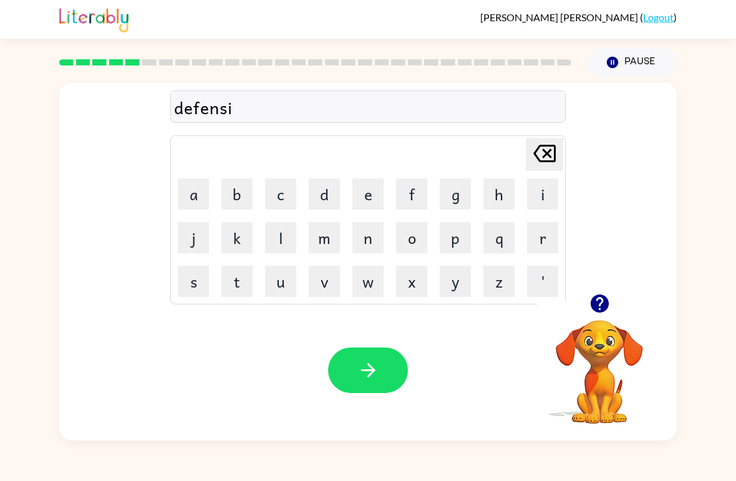
click at [324, 275] on button "v" at bounding box center [324, 281] width 31 height 31
click at [373, 205] on button "e" at bounding box center [368, 193] width 31 height 31
click at [353, 378] on button "button" at bounding box center [368, 371] width 80 height 46
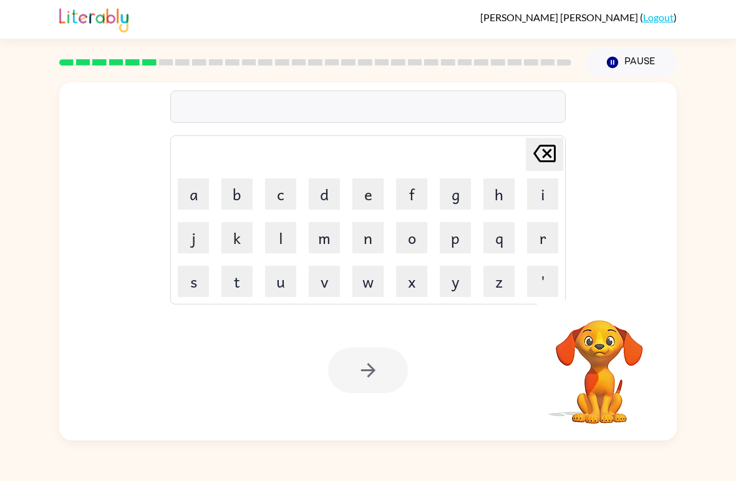
click at [326, 283] on button "v" at bounding box center [324, 281] width 31 height 31
click at [200, 200] on button "a" at bounding box center [193, 193] width 31 height 31
click at [276, 195] on button "c" at bounding box center [280, 193] width 31 height 31
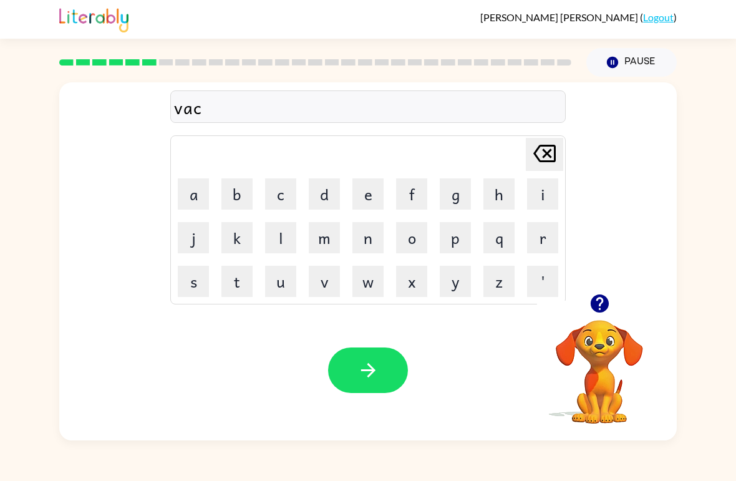
click at [188, 197] on button "a" at bounding box center [193, 193] width 31 height 31
click at [238, 287] on button "t" at bounding box center [237, 281] width 31 height 31
click at [539, 193] on button "i" at bounding box center [542, 193] width 31 height 31
click at [411, 247] on button "o" at bounding box center [411, 237] width 31 height 31
click at [368, 248] on button "n" at bounding box center [368, 237] width 31 height 31
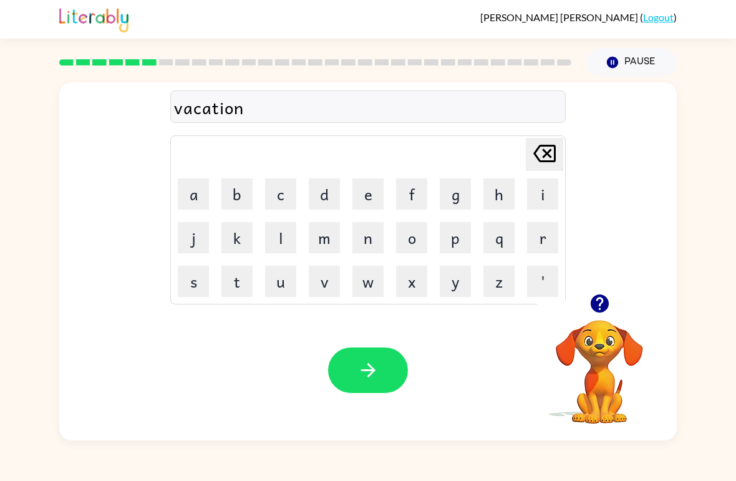
click at [371, 364] on icon "button" at bounding box center [369, 370] width 22 height 22
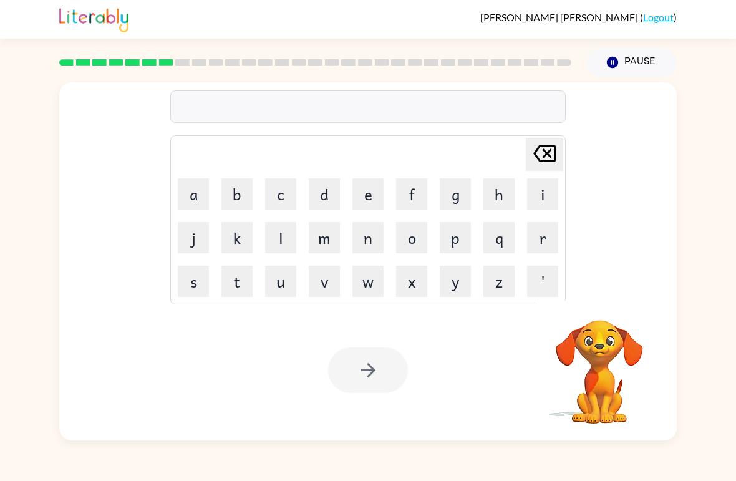
click at [446, 248] on button "p" at bounding box center [455, 237] width 31 height 31
click at [281, 284] on button "u" at bounding box center [280, 281] width 31 height 31
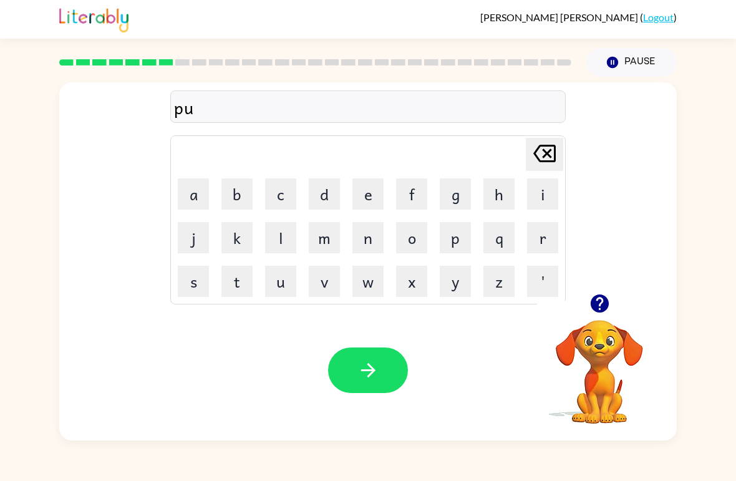
click at [236, 288] on button "t" at bounding box center [237, 281] width 31 height 31
click at [286, 249] on button "l" at bounding box center [280, 237] width 31 height 31
click at [381, 185] on button "e" at bounding box center [368, 193] width 31 height 31
click at [375, 389] on button "button" at bounding box center [368, 371] width 80 height 46
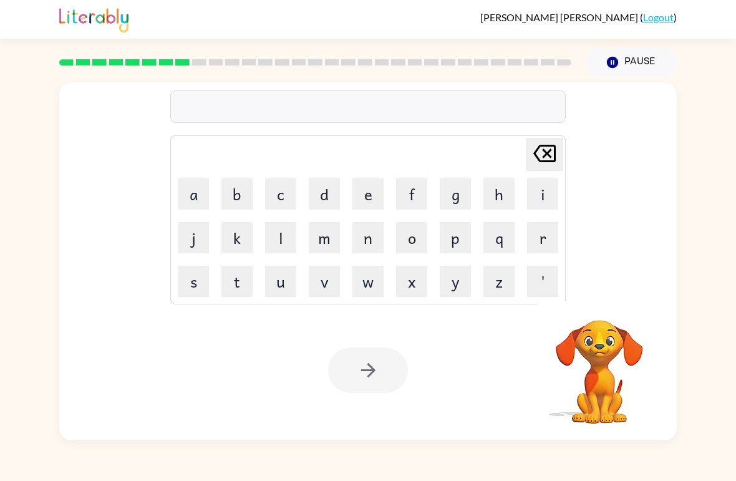
click at [323, 235] on button "m" at bounding box center [324, 237] width 31 height 31
click at [542, 192] on button "i" at bounding box center [542, 193] width 31 height 31
click at [536, 241] on button "r" at bounding box center [542, 237] width 31 height 31
click at [194, 195] on button "a" at bounding box center [193, 193] width 31 height 31
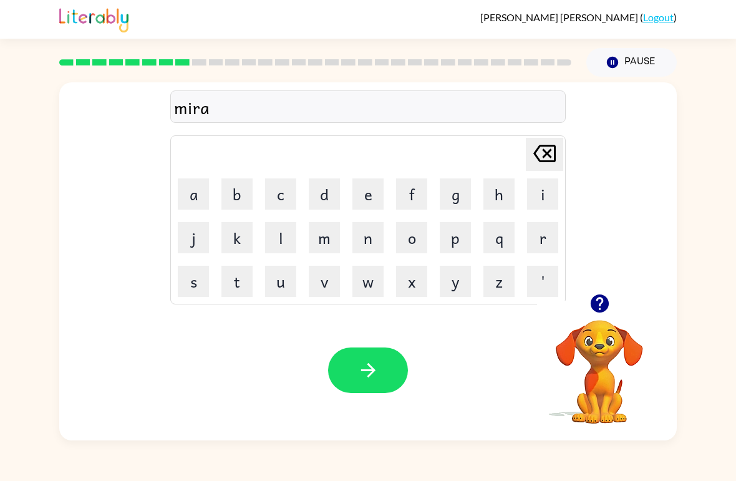
click at [283, 194] on button "c" at bounding box center [280, 193] width 31 height 31
click at [280, 244] on button "l" at bounding box center [280, 237] width 31 height 31
click at [363, 191] on button "e" at bounding box center [368, 193] width 31 height 31
click at [373, 374] on icon "button" at bounding box center [369, 370] width 22 height 22
click at [598, 312] on icon "button" at bounding box center [599, 304] width 18 height 18
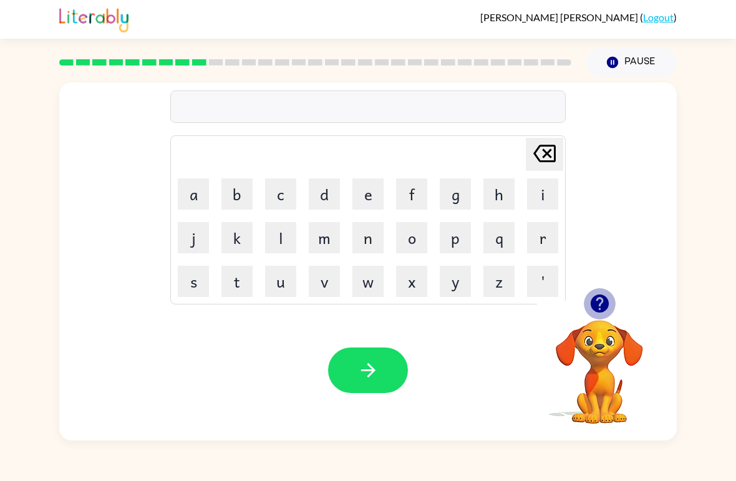
click at [597, 312] on video "Your browser must support playing .mp4 files to use Literably. Please try using…" at bounding box center [599, 363] width 125 height 125
click at [604, 297] on div "[PERSON_NAME] last character input a b c d e f g h i j k l m n o p q r s t u v …" at bounding box center [368, 261] width 618 height 358
click at [607, 300] on div "[PERSON_NAME] last character input a b c d e f g h i j k l m n o p q r s t u v …" at bounding box center [368, 261] width 618 height 358
click at [606, 300] on div "[PERSON_NAME] last character input a b c d e f g h i j k l m n o p q r s t u v …" at bounding box center [368, 261] width 618 height 358
click at [598, 319] on button "button" at bounding box center [600, 304] width 32 height 32
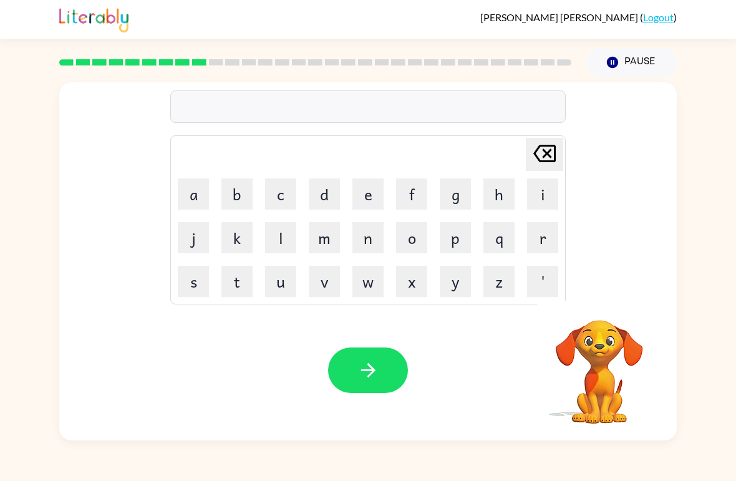
click at [610, 305] on video "Your browser must support playing .mp4 files to use Literably. Please try using…" at bounding box center [599, 363] width 125 height 125
click at [610, 304] on video "Your browser must support playing .mp4 files to use Literably. Please try using…" at bounding box center [599, 363] width 125 height 125
click at [318, 245] on button "m" at bounding box center [324, 237] width 31 height 31
click at [540, 202] on button "i" at bounding box center [542, 193] width 31 height 31
click at [29, 155] on div "mi Delete Delete last character input a b c d e f g h i j k l m n o p q r s t u…" at bounding box center [368, 259] width 736 height 364
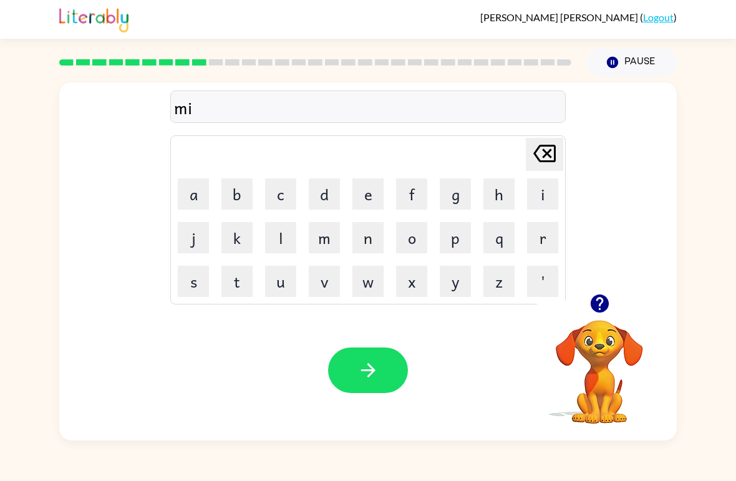
click at [325, 198] on button "d" at bounding box center [324, 193] width 31 height 31
click at [324, 238] on button "m" at bounding box center [324, 237] width 31 height 31
click at [410, 250] on button "o" at bounding box center [411, 237] width 31 height 31
click at [534, 242] on button "r" at bounding box center [542, 237] width 31 height 31
click at [373, 236] on button "n" at bounding box center [368, 237] width 31 height 31
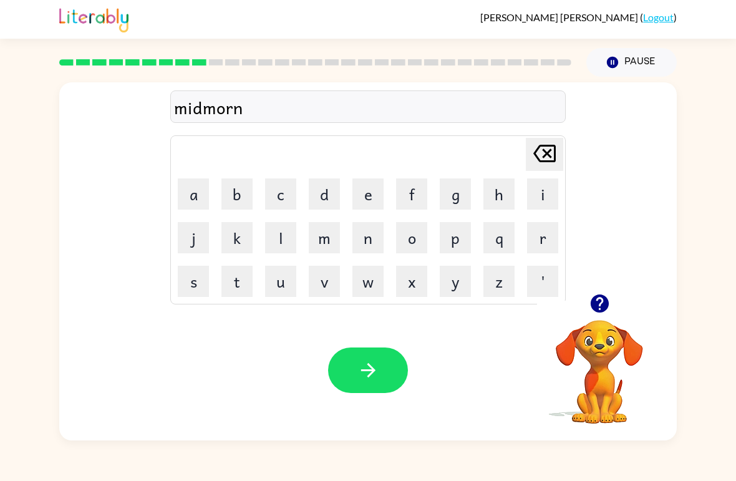
click at [542, 205] on button "i" at bounding box center [542, 193] width 31 height 31
click at [376, 230] on button "n" at bounding box center [368, 237] width 31 height 31
click at [455, 192] on button "g" at bounding box center [455, 193] width 31 height 31
click at [350, 366] on button "button" at bounding box center [368, 371] width 80 height 46
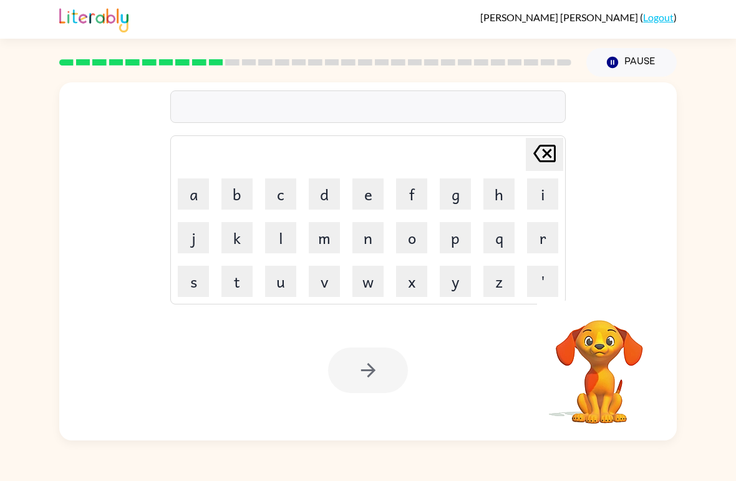
click at [318, 188] on button "d" at bounding box center [324, 193] width 31 height 31
click at [552, 195] on button "i" at bounding box center [542, 193] width 31 height 31
click at [193, 293] on button "s" at bounding box center [193, 281] width 31 height 31
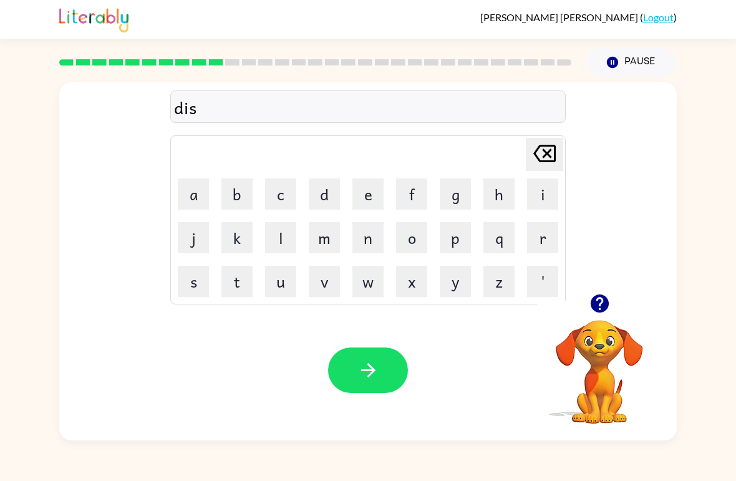
click at [248, 285] on button "t" at bounding box center [237, 281] width 31 height 31
click at [544, 244] on button "r" at bounding box center [542, 237] width 31 height 31
click at [366, 202] on button "e" at bounding box center [368, 193] width 31 height 31
click at [200, 289] on button "s" at bounding box center [193, 281] width 31 height 31
click at [199, 288] on button "s" at bounding box center [193, 281] width 31 height 31
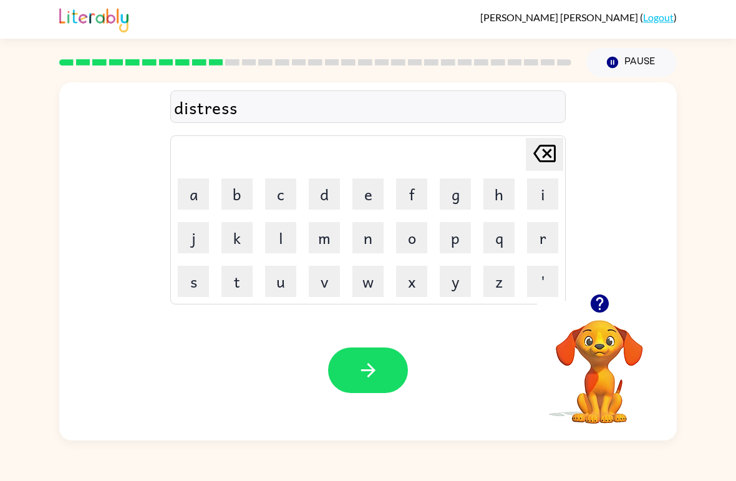
click at [374, 203] on button "e" at bounding box center [368, 193] width 31 height 31
click at [722, 288] on div "distresse [PERSON_NAME] last character input a b c d e f g h i j k l m n o p q …" at bounding box center [368, 259] width 736 height 364
click at [318, 202] on button "d" at bounding box center [324, 193] width 31 height 31
click at [361, 364] on icon "button" at bounding box center [369, 370] width 22 height 22
click at [542, 240] on button "r" at bounding box center [542, 237] width 31 height 31
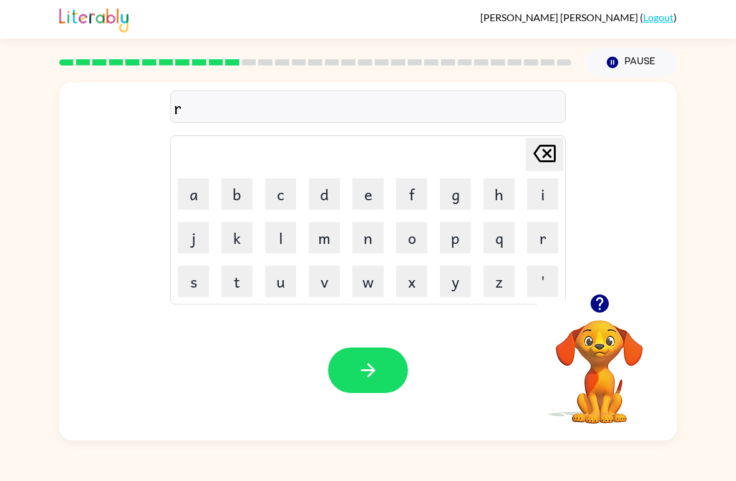
click at [409, 246] on button "o" at bounding box center [411, 237] width 31 height 31
click at [193, 182] on button "a" at bounding box center [193, 193] width 31 height 31
click at [328, 194] on button "d" at bounding box center [324, 193] width 31 height 31
click at [379, 386] on button "button" at bounding box center [368, 371] width 80 height 46
click at [280, 271] on button "u" at bounding box center [280, 281] width 31 height 31
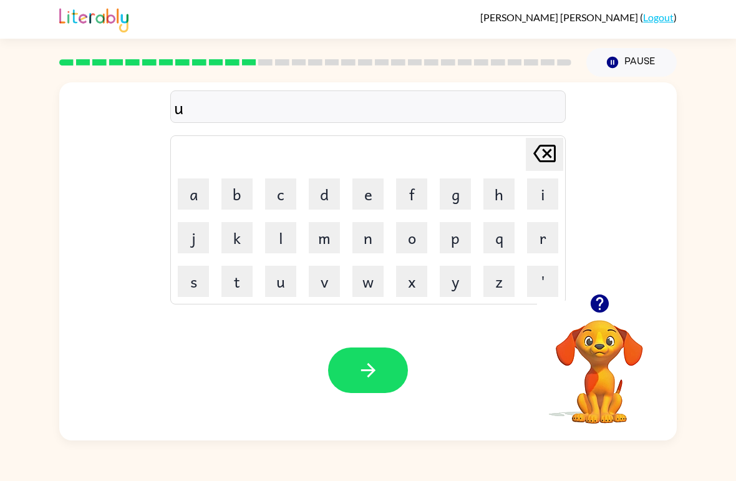
click at [456, 237] on button "p" at bounding box center [455, 237] width 31 height 31
click at [463, 196] on button "g" at bounding box center [455, 193] width 31 height 31
click at [535, 248] on button "r" at bounding box center [542, 237] width 31 height 31
click at [190, 185] on button "a" at bounding box center [193, 193] width 31 height 31
click at [314, 193] on button "d" at bounding box center [324, 193] width 31 height 31
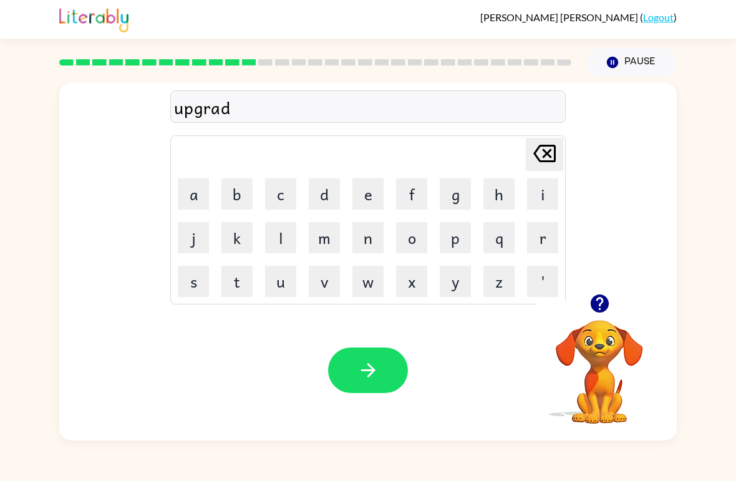
click at [372, 193] on button "e" at bounding box center [368, 193] width 31 height 31
click at [392, 379] on button "button" at bounding box center [368, 371] width 80 height 46
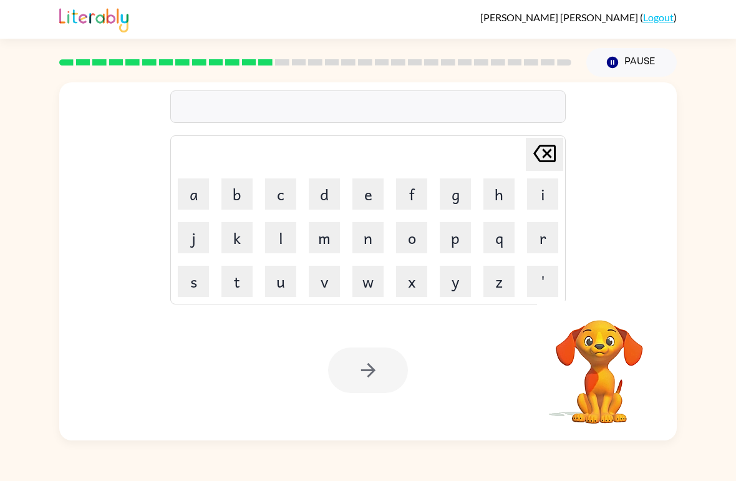
click at [323, 236] on button "m" at bounding box center [324, 237] width 31 height 31
click at [196, 192] on button "a" at bounding box center [193, 193] width 31 height 31
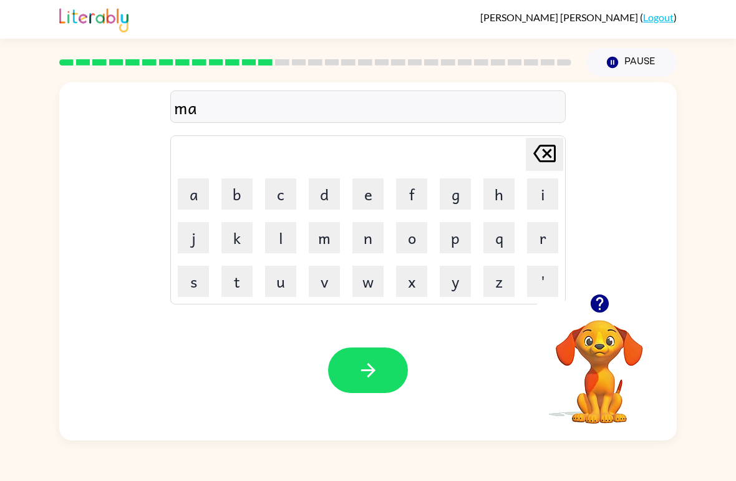
click at [328, 200] on button "d" at bounding box center [324, 193] width 31 height 31
click at [376, 236] on button "n" at bounding box center [368, 237] width 31 height 31
click at [374, 205] on button "e" at bounding box center [368, 193] width 31 height 31
click at [190, 276] on button "s" at bounding box center [193, 281] width 31 height 31
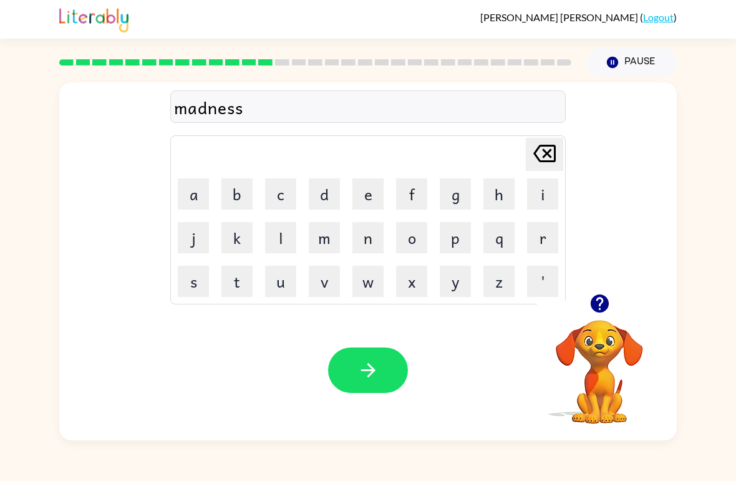
click at [356, 366] on button "button" at bounding box center [368, 371] width 80 height 46
click at [232, 196] on button "b" at bounding box center [237, 193] width 31 height 31
click at [414, 238] on button "o" at bounding box center [411, 237] width 31 height 31
click at [364, 294] on button "w" at bounding box center [368, 281] width 31 height 31
click at [371, 243] on button "n" at bounding box center [368, 237] width 31 height 31
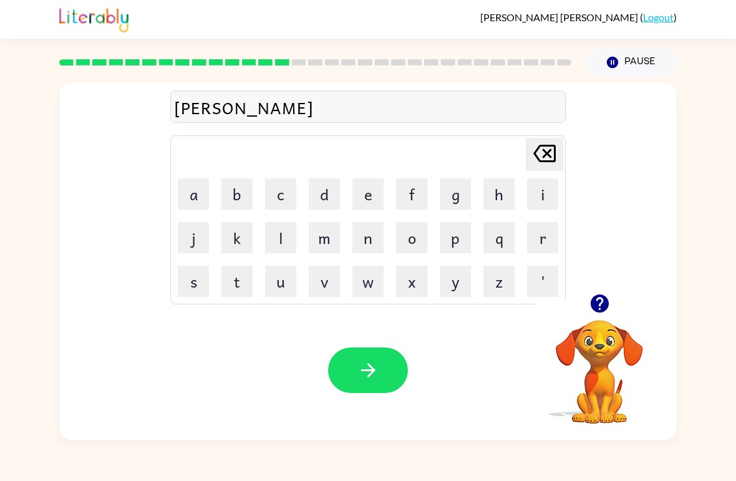
click at [377, 207] on button "e" at bounding box center [368, 193] width 31 height 31
click at [186, 283] on button "s" at bounding box center [193, 281] width 31 height 31
click at [185, 283] on button "s" at bounding box center [193, 281] width 31 height 31
click at [373, 371] on icon "button" at bounding box center [368, 370] width 14 height 14
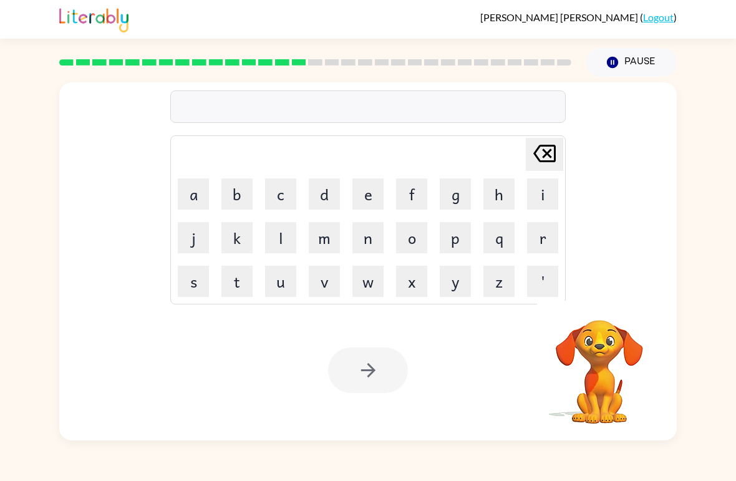
click at [615, 307] on video "Your browser must support playing .mp4 files to use Literably. Please try using…" at bounding box center [599, 363] width 125 height 125
click at [205, 272] on button "s" at bounding box center [193, 281] width 31 height 31
click at [361, 295] on button "w" at bounding box center [368, 281] width 31 height 31
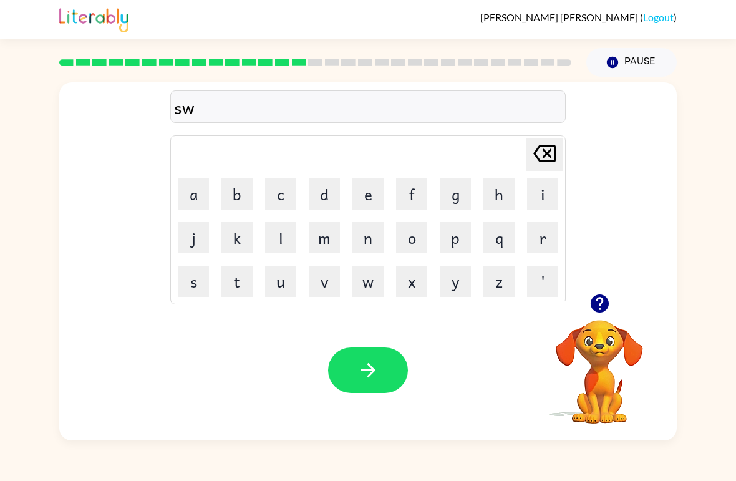
click at [613, 309] on button "button" at bounding box center [600, 304] width 32 height 32
click at [416, 241] on button "o" at bounding box center [411, 237] width 31 height 31
click at [547, 149] on icon "[PERSON_NAME] last character input" at bounding box center [545, 154] width 30 height 30
click at [191, 195] on button "a" at bounding box center [193, 193] width 31 height 31
click at [542, 243] on button "r" at bounding box center [542, 237] width 31 height 31
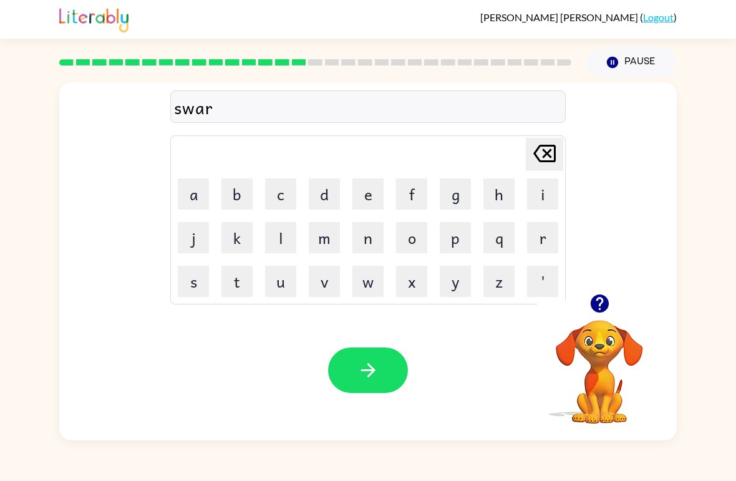
click at [318, 243] on button "m" at bounding box center [324, 237] width 31 height 31
click at [369, 369] on icon "button" at bounding box center [369, 370] width 22 height 22
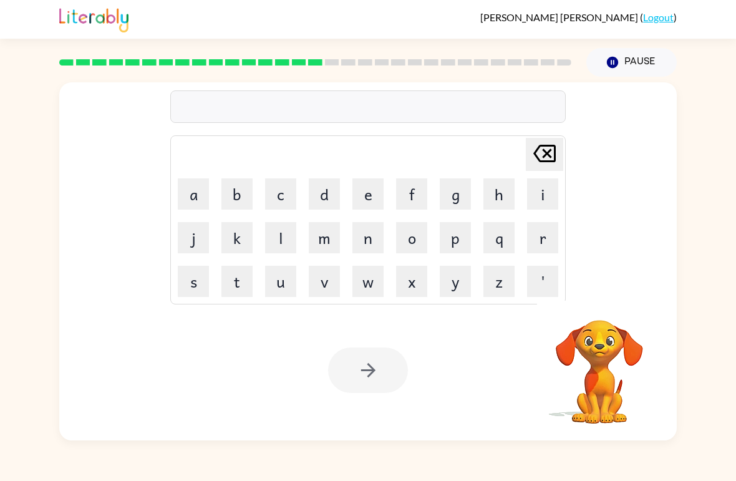
click at [539, 246] on button "r" at bounding box center [542, 237] width 31 height 31
click at [200, 193] on button "a" at bounding box center [193, 193] width 31 height 31
click at [318, 241] on button "m" at bounding box center [324, 237] width 31 height 31
click at [354, 369] on div at bounding box center [368, 371] width 80 height 46
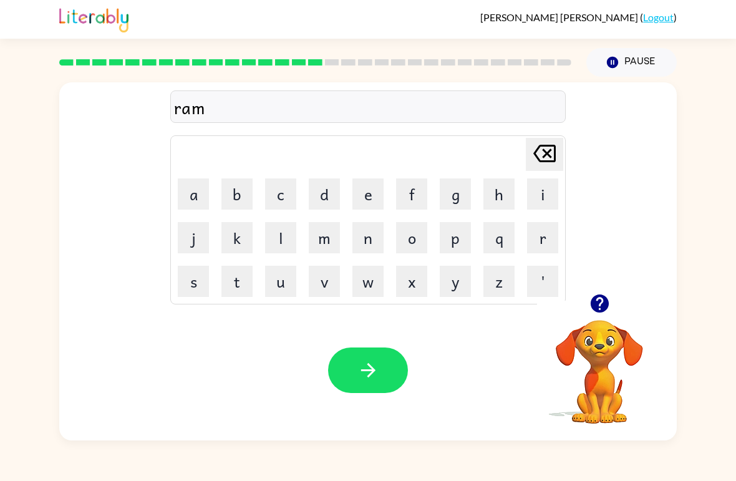
click at [605, 316] on button "button" at bounding box center [600, 304] width 32 height 32
click at [609, 311] on video "Your browser must support playing .mp4 files to use Literably. Please try using…" at bounding box center [599, 363] width 125 height 125
click at [615, 293] on div "ram [PERSON_NAME] last character input a b c d e f g h i j k l m n o p q r s t …" at bounding box center [368, 188] width 618 height 212
click at [606, 306] on video "Your browser must support playing .mp4 files to use Literably. Please try using…" at bounding box center [599, 363] width 125 height 125
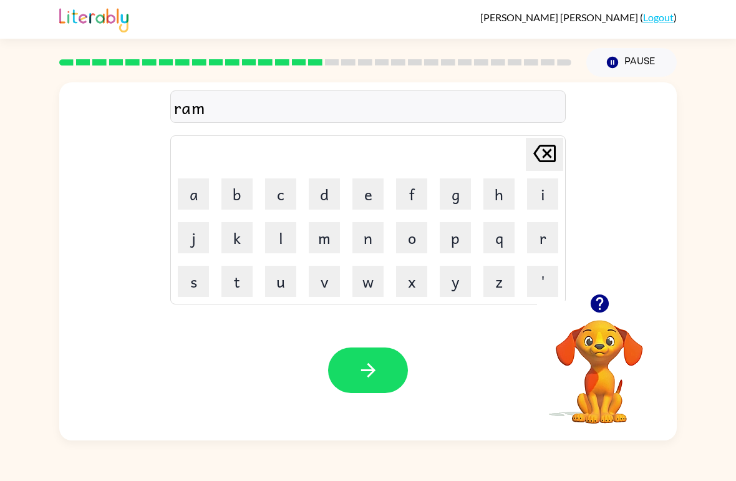
click at [354, 371] on button "button" at bounding box center [368, 371] width 80 height 46
click at [235, 196] on button "b" at bounding box center [237, 193] width 31 height 31
click at [531, 245] on button "r" at bounding box center [542, 237] width 31 height 31
click at [365, 195] on button "e" at bounding box center [368, 193] width 31 height 31
click at [187, 196] on button "a" at bounding box center [193, 193] width 31 height 31
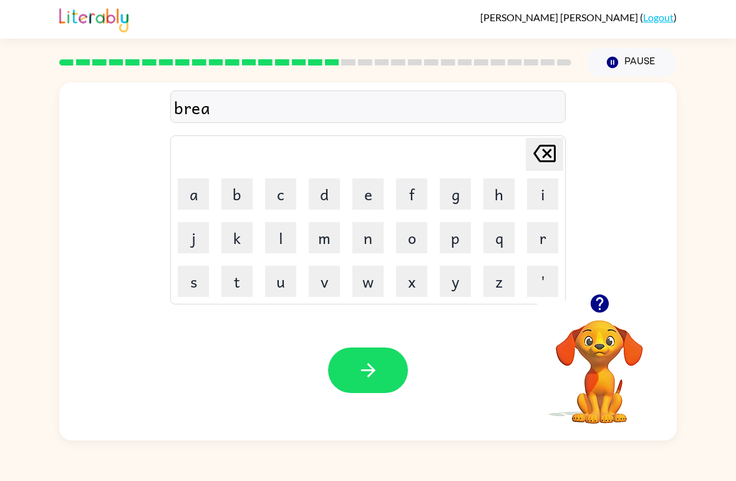
click at [319, 250] on button "m" at bounding box center [324, 237] width 31 height 31
click at [541, 195] on button "i" at bounding box center [542, 193] width 31 height 31
click at [367, 241] on button "n" at bounding box center [368, 237] width 31 height 31
click at [457, 198] on button "g" at bounding box center [455, 193] width 31 height 31
click at [364, 366] on icon "button" at bounding box center [369, 370] width 22 height 22
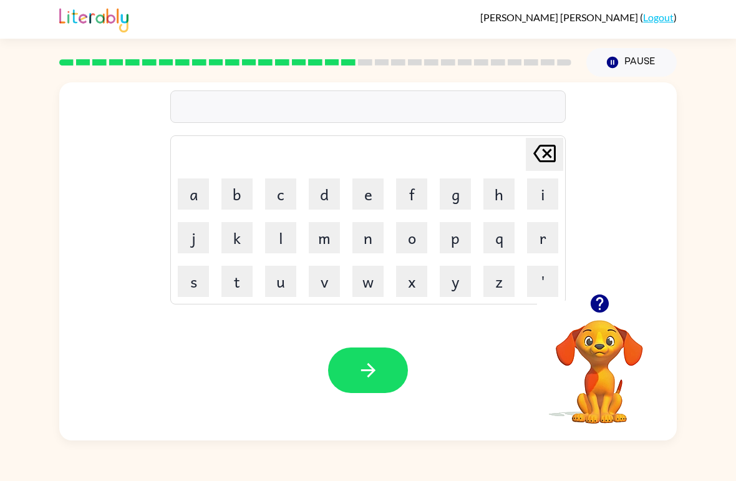
click at [530, 235] on button "r" at bounding box center [542, 237] width 31 height 31
click at [540, 198] on button "i" at bounding box center [542, 193] width 31 height 31
click at [192, 287] on button "s" at bounding box center [193, 281] width 31 height 31
click at [240, 225] on button "k" at bounding box center [237, 237] width 31 height 31
click at [548, 203] on button "i" at bounding box center [542, 193] width 31 height 31
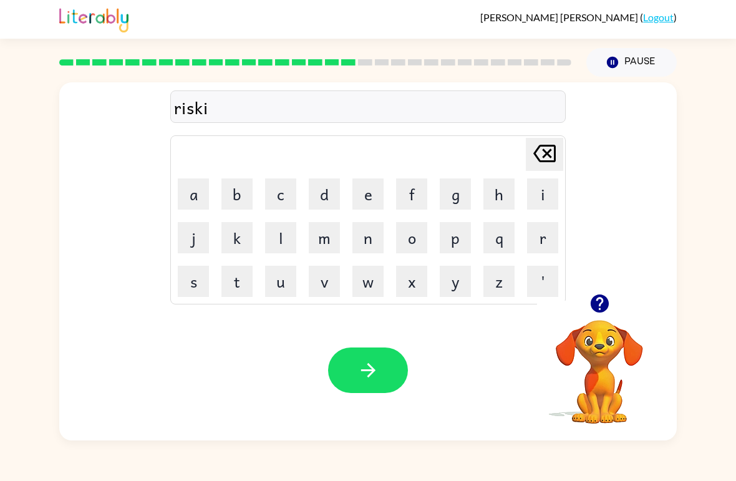
click at [375, 187] on button "e" at bounding box center [368, 193] width 31 height 31
click at [198, 285] on button "s" at bounding box center [193, 281] width 31 height 31
click at [235, 283] on button "t" at bounding box center [237, 281] width 31 height 31
click at [590, 317] on button "button" at bounding box center [600, 304] width 32 height 32
click at [390, 363] on button "button" at bounding box center [368, 371] width 80 height 46
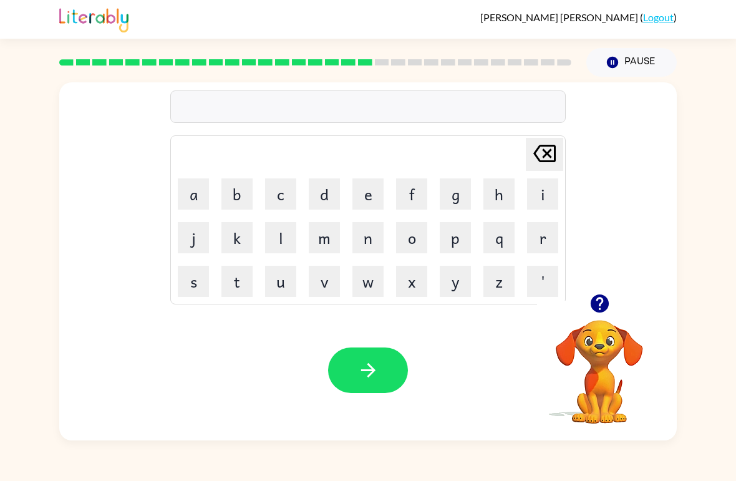
click at [599, 316] on button "button" at bounding box center [600, 304] width 32 height 32
click at [207, 198] on button "a" at bounding box center [193, 193] width 31 height 31
click at [547, 230] on button "r" at bounding box center [542, 237] width 31 height 31
click at [266, 197] on button "c" at bounding box center [280, 193] width 31 height 31
click at [498, 200] on button "h" at bounding box center [499, 193] width 31 height 31
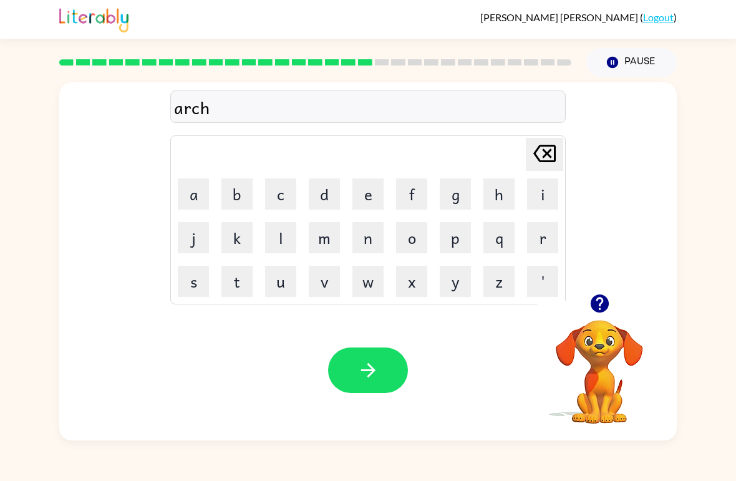
click at [366, 284] on button "w" at bounding box center [368, 281] width 31 height 31
click at [185, 193] on button "a" at bounding box center [193, 193] width 31 height 31
click at [448, 289] on button "y" at bounding box center [455, 281] width 31 height 31
click at [376, 375] on icon "button" at bounding box center [369, 370] width 22 height 22
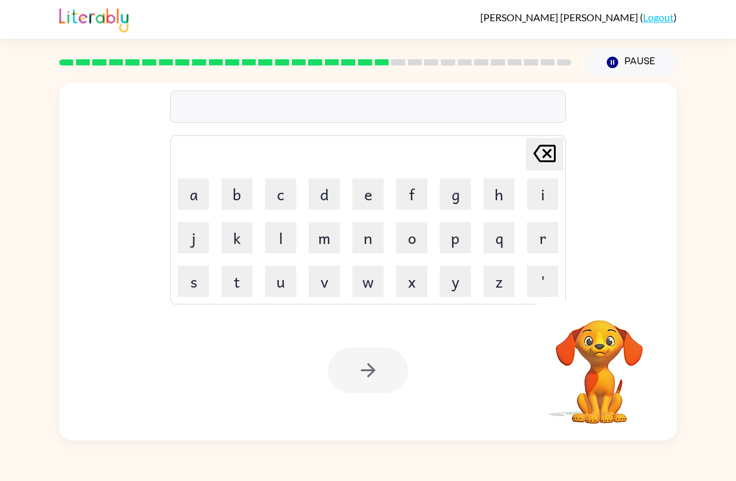
click at [408, 197] on button "f" at bounding box center [411, 193] width 31 height 31
click at [413, 248] on button "o" at bounding box center [411, 237] width 31 height 31
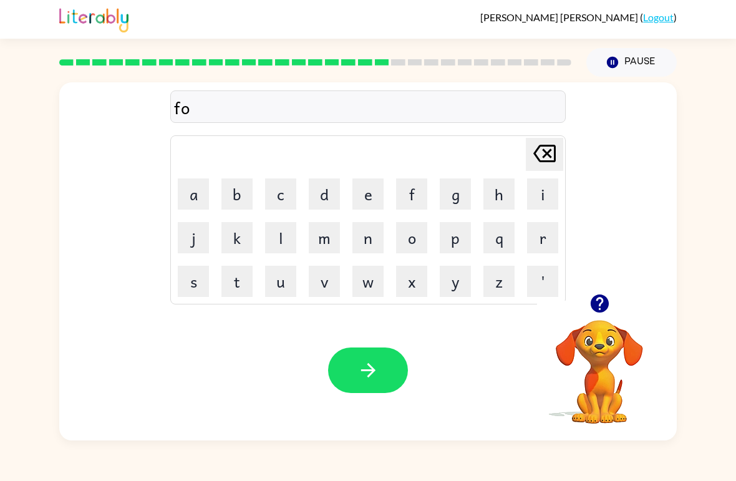
click at [288, 243] on button "l" at bounding box center [280, 237] width 31 height 31
click at [419, 241] on button "o" at bounding box center [411, 237] width 31 height 31
click at [376, 289] on button "w" at bounding box center [368, 281] width 31 height 31
click at [333, 205] on button "d" at bounding box center [324, 193] width 31 height 31
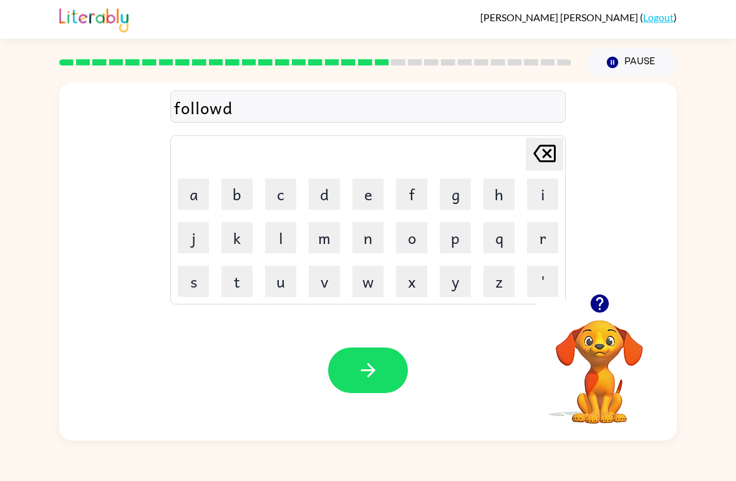
click at [542, 157] on icon "[PERSON_NAME] last character input" at bounding box center [545, 154] width 30 height 30
click at [599, 305] on icon "button" at bounding box center [599, 304] width 18 height 18
click at [375, 205] on button "e" at bounding box center [368, 193] width 31 height 31
click at [336, 196] on button "d" at bounding box center [324, 193] width 31 height 31
click at [371, 362] on icon "button" at bounding box center [369, 370] width 22 height 22
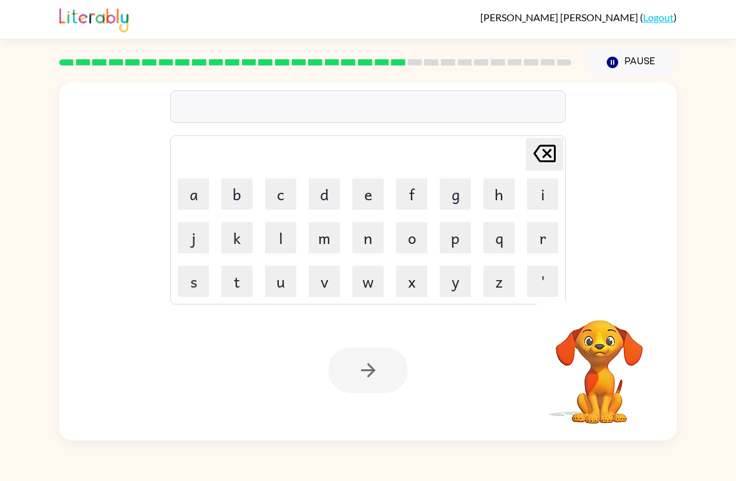
click at [202, 285] on button "s" at bounding box center [193, 281] width 31 height 31
click at [373, 200] on button "e" at bounding box center [368, 193] width 31 height 31
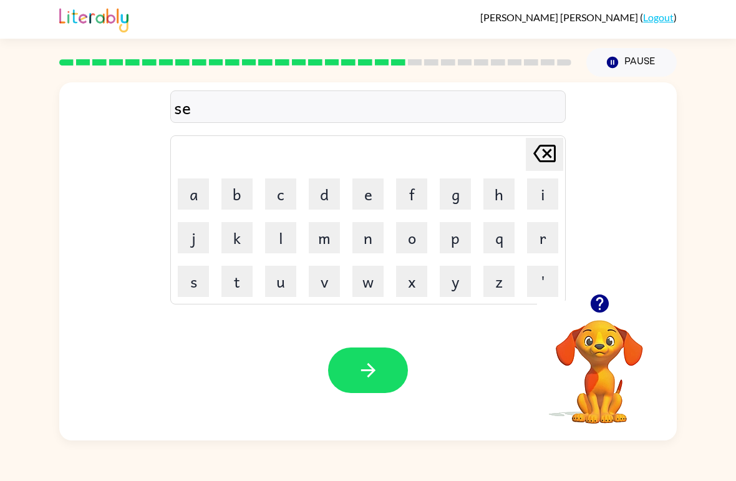
click at [373, 239] on button "n" at bounding box center [368, 237] width 31 height 31
click at [245, 286] on button "t" at bounding box center [237, 281] width 31 height 31
click at [550, 194] on button "i" at bounding box center [542, 193] width 31 height 31
click at [462, 241] on button "p" at bounding box center [455, 237] width 31 height 31
click at [534, 201] on button "i" at bounding box center [542, 193] width 31 height 31
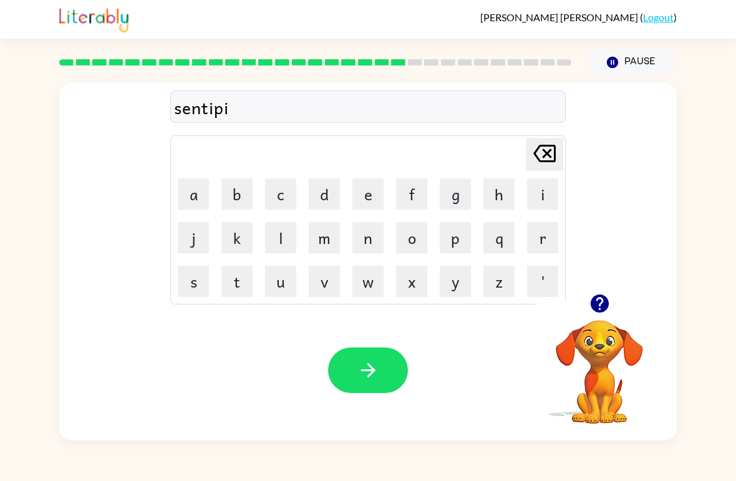
click at [314, 196] on button "d" at bounding box center [324, 193] width 31 height 31
click at [362, 383] on button "button" at bounding box center [368, 371] width 80 height 46
click at [202, 288] on button "s" at bounding box center [193, 281] width 31 height 31
click at [290, 286] on button "u" at bounding box center [280, 281] width 31 height 31
click at [198, 291] on button "s" at bounding box center [193, 281] width 31 height 31
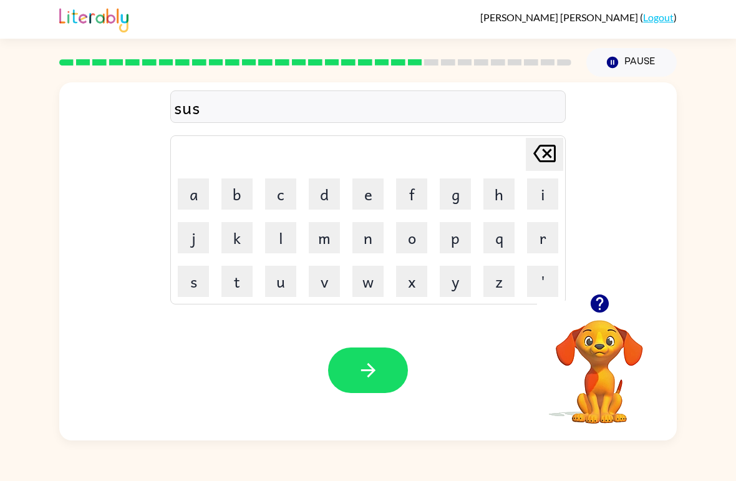
click at [244, 285] on button "t" at bounding box center [237, 281] width 31 height 31
click at [241, 283] on button "t" at bounding box center [237, 281] width 31 height 31
click at [542, 154] on icon "[PERSON_NAME] last character input" at bounding box center [545, 154] width 30 height 30
click at [195, 193] on button "a" at bounding box center [193, 193] width 31 height 31
click at [535, 203] on button "i" at bounding box center [542, 193] width 31 height 31
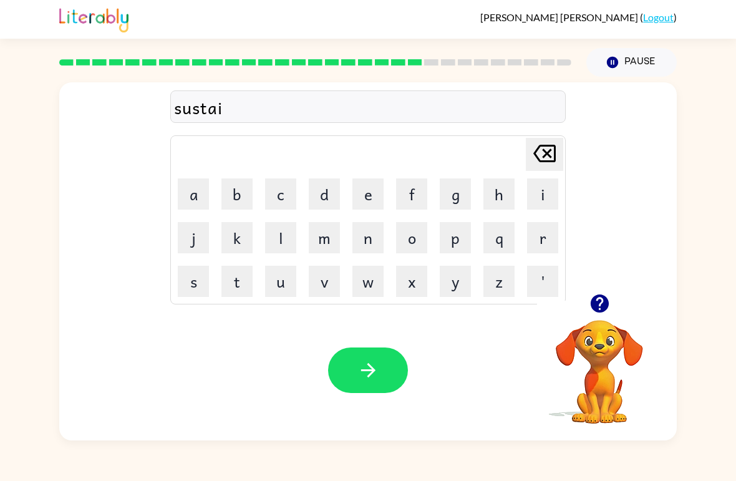
click at [356, 244] on button "n" at bounding box center [368, 237] width 31 height 31
click at [372, 201] on button "e" at bounding box center [368, 193] width 31 height 31
click at [323, 197] on button "d" at bounding box center [324, 193] width 31 height 31
click at [372, 341] on div "Your browser must support playing .mp4 files to use Literably. Please try using…" at bounding box center [368, 370] width 618 height 140
click at [372, 340] on div "Your browser must support playing .mp4 files to use Literably. Please try using…" at bounding box center [368, 370] width 618 height 140
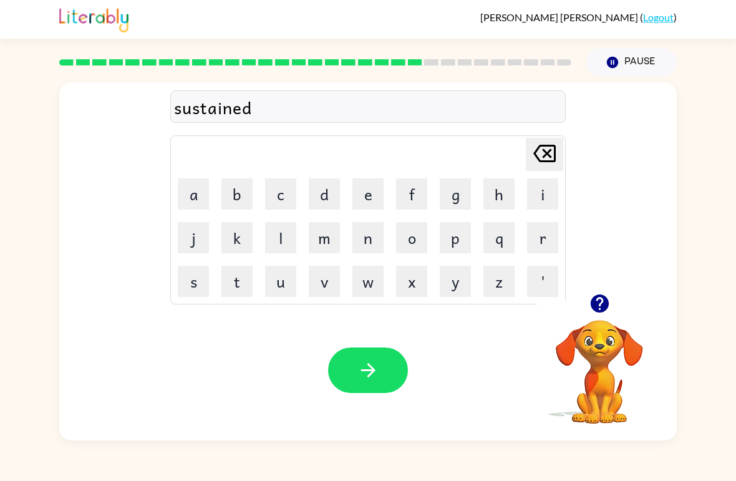
click at [371, 388] on button "button" at bounding box center [368, 371] width 80 height 46
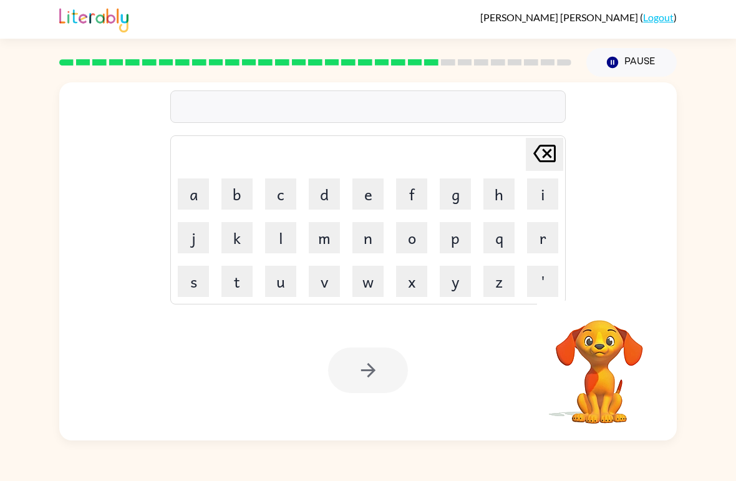
click at [605, 305] on video "Your browser must support playing .mp4 files to use Literably. Please try using…" at bounding box center [599, 363] width 125 height 125
click at [406, 199] on button "f" at bounding box center [411, 193] width 31 height 31
click at [412, 235] on button "o" at bounding box center [411, 237] width 31 height 31
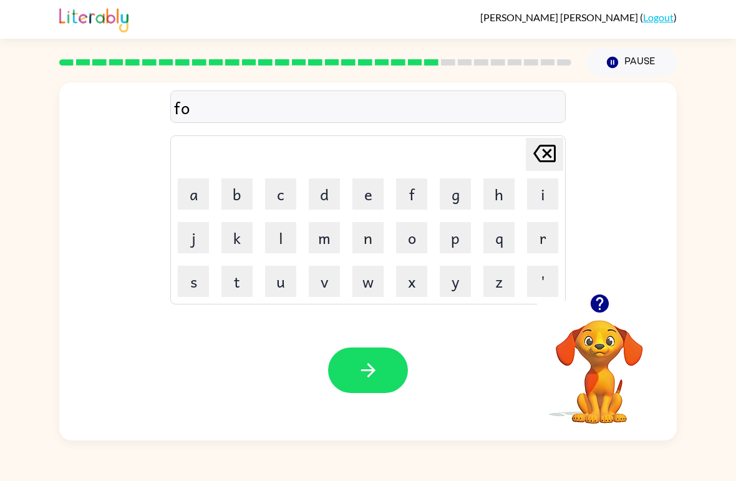
click at [205, 451] on div "[PERSON_NAME] ( Logout ) Pause Pause fo Delete Delete last character input a b …" at bounding box center [368, 240] width 736 height 481
click at [230, 468] on div "[PERSON_NAME] ( Logout ) Pause Pause fo Delete Delete last character input a b …" at bounding box center [368, 240] width 736 height 481
click at [534, 250] on button "r" at bounding box center [542, 237] width 31 height 31
click at [362, 284] on button "w" at bounding box center [368, 281] width 31 height 31
click at [188, 196] on button "a" at bounding box center [193, 193] width 31 height 31
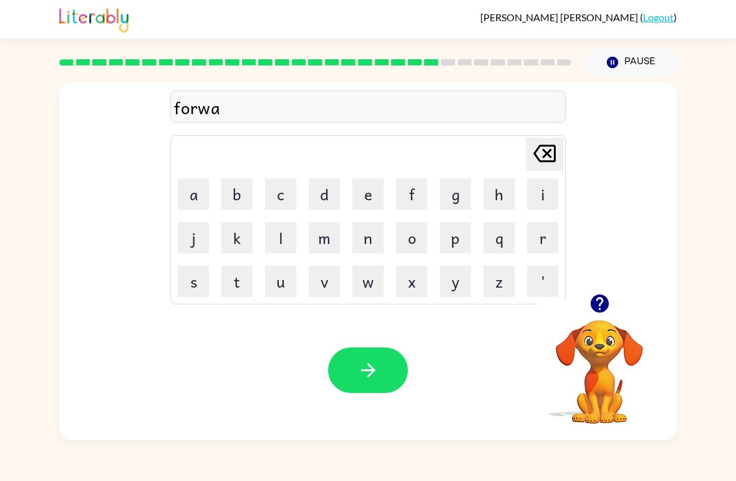
click at [542, 238] on button "r" at bounding box center [542, 237] width 31 height 31
click at [321, 197] on button "d" at bounding box center [324, 193] width 31 height 31
click at [381, 363] on button "button" at bounding box center [368, 371] width 80 height 46
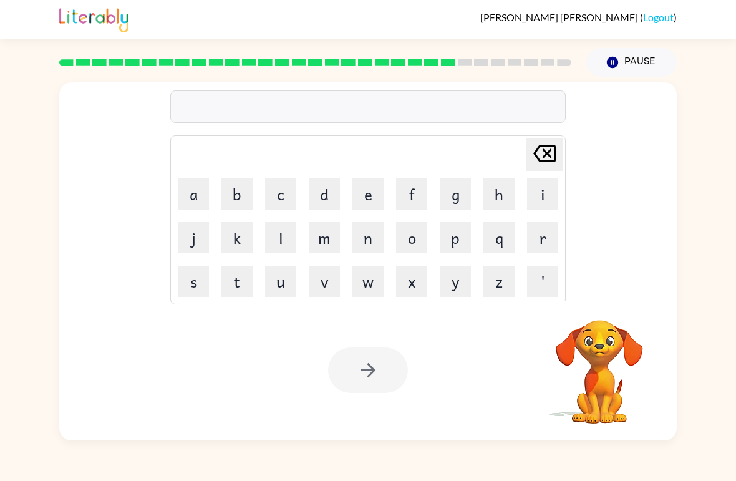
click at [544, 232] on button "r" at bounding box center [542, 237] width 31 height 31
click at [362, 184] on button "e" at bounding box center [368, 193] width 31 height 31
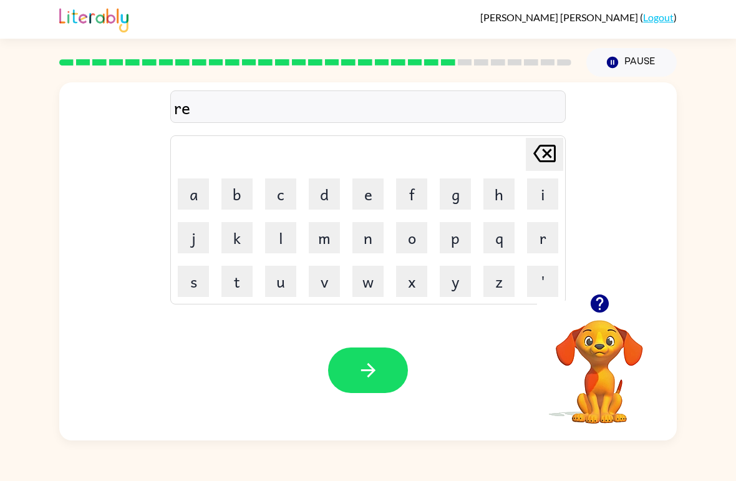
click at [286, 243] on button "l" at bounding box center [280, 237] width 31 height 31
click at [196, 194] on button "a" at bounding box center [193, 193] width 31 height 31
click at [320, 205] on button "d" at bounding box center [324, 193] width 31 height 31
click at [368, 200] on button "e" at bounding box center [368, 193] width 31 height 31
click at [322, 195] on button "d" at bounding box center [324, 193] width 31 height 31
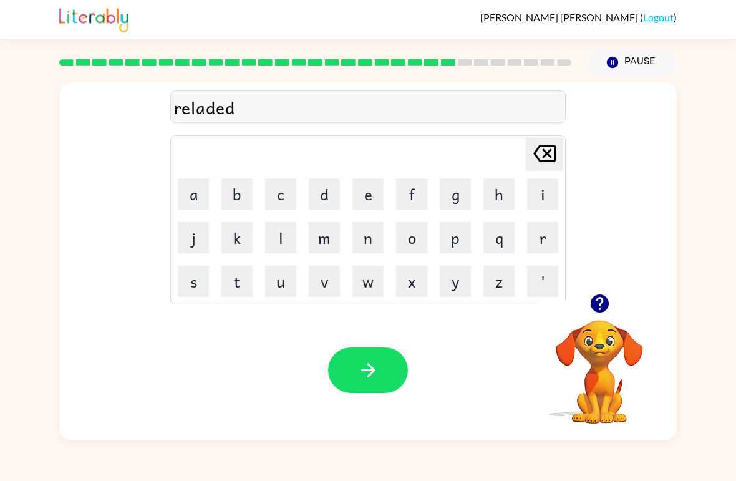
click at [391, 359] on button "button" at bounding box center [368, 371] width 80 height 46
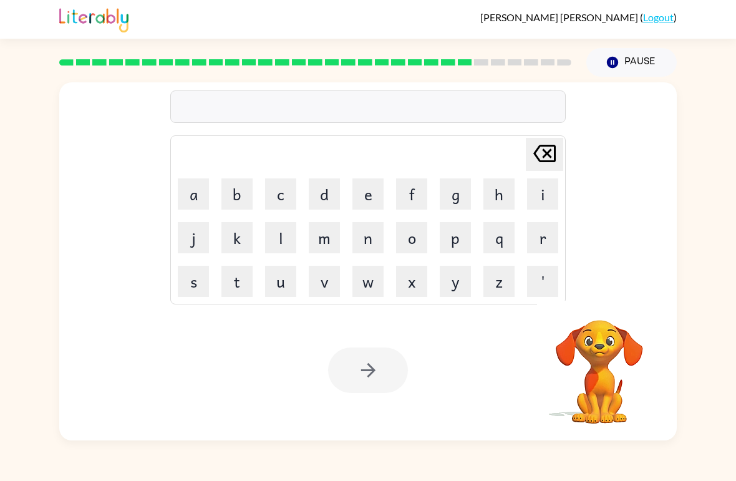
click at [461, 191] on button "g" at bounding box center [455, 193] width 31 height 31
click at [404, 236] on button "o" at bounding box center [411, 237] width 31 height 31
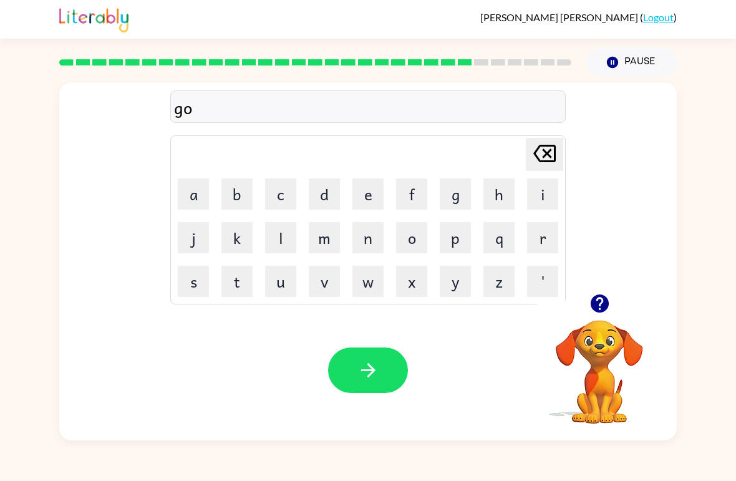
click at [235, 195] on button "b" at bounding box center [237, 193] width 31 height 31
click at [283, 233] on button "l" at bounding box center [280, 237] width 31 height 31
click at [555, 198] on button "i" at bounding box center [542, 193] width 31 height 31
click at [370, 235] on button "n" at bounding box center [368, 237] width 31 height 31
click at [358, 362] on icon "button" at bounding box center [369, 370] width 22 height 22
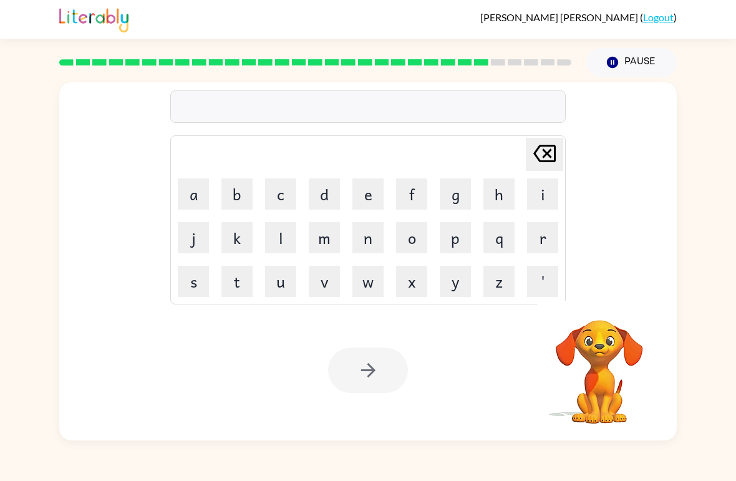
click at [275, 236] on button "l" at bounding box center [280, 237] width 31 height 31
click at [276, 283] on button "u" at bounding box center [280, 281] width 31 height 31
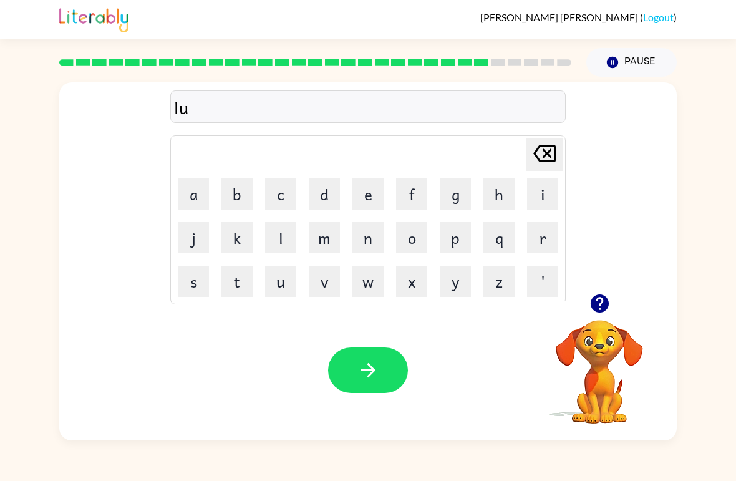
click at [315, 240] on button "m" at bounding box center [324, 237] width 31 height 31
click at [241, 196] on button "b" at bounding box center [237, 193] width 31 height 31
click at [369, 208] on button "e" at bounding box center [368, 193] width 31 height 31
click at [542, 248] on button "r" at bounding box center [542, 237] width 31 height 31
click at [203, 246] on button "j" at bounding box center [193, 237] width 31 height 31
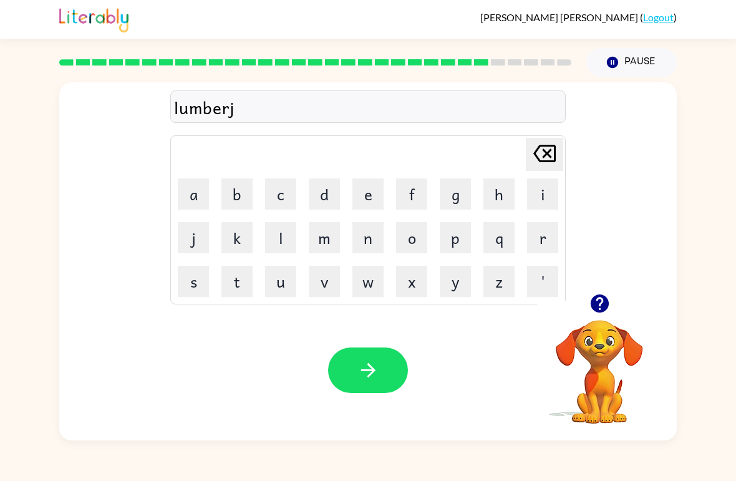
click at [198, 198] on button "a" at bounding box center [193, 193] width 31 height 31
click at [283, 198] on button "c" at bounding box center [280, 193] width 31 height 31
click at [229, 242] on button "k" at bounding box center [237, 237] width 31 height 31
click at [360, 382] on button "button" at bounding box center [368, 371] width 80 height 46
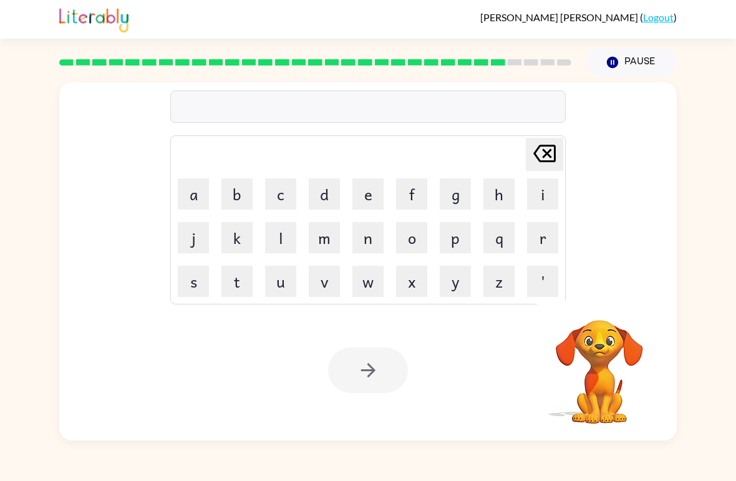
click at [456, 239] on button "p" at bounding box center [455, 237] width 31 height 31
click at [557, 205] on button "i" at bounding box center [542, 193] width 31 height 31
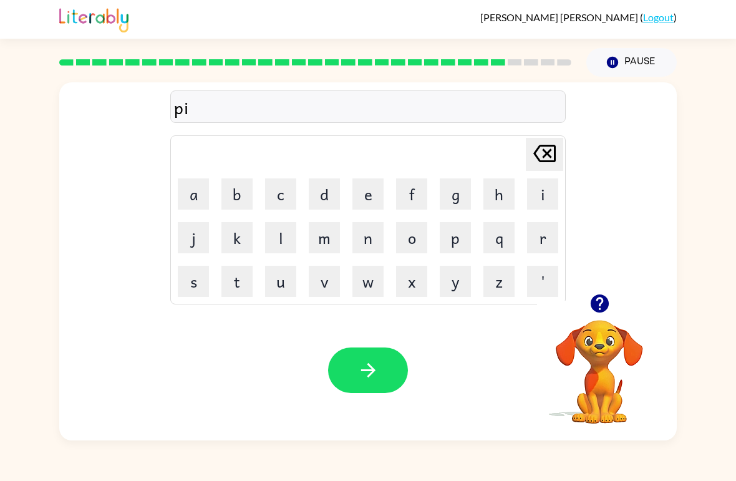
click at [363, 208] on button "e" at bounding box center [368, 193] width 31 height 31
click at [547, 235] on button "r" at bounding box center [542, 237] width 31 height 31
click at [294, 193] on button "c" at bounding box center [280, 193] width 31 height 31
click at [373, 196] on button "e" at bounding box center [368, 193] width 31 height 31
click at [390, 373] on button "button" at bounding box center [368, 371] width 80 height 46
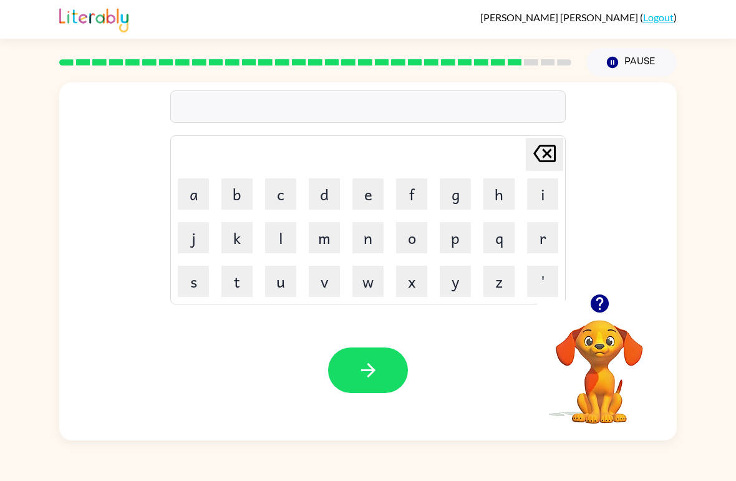
click at [238, 290] on button "t" at bounding box center [237, 281] width 31 height 31
click at [500, 182] on button "h" at bounding box center [499, 193] width 31 height 31
click at [543, 194] on button "i" at bounding box center [542, 193] width 31 height 31
click at [369, 241] on button "n" at bounding box center [368, 237] width 31 height 31
click at [382, 358] on button "button" at bounding box center [368, 371] width 80 height 46
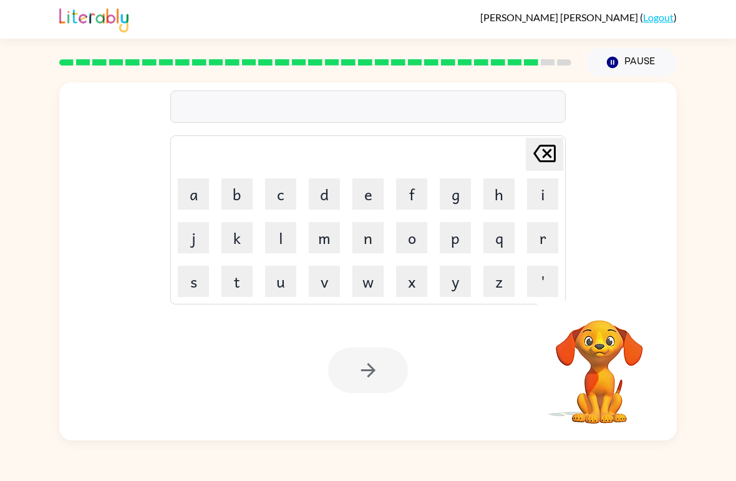
click at [200, 277] on button "s" at bounding box center [193, 281] width 31 height 31
click at [528, 193] on button "i" at bounding box center [542, 193] width 31 height 31
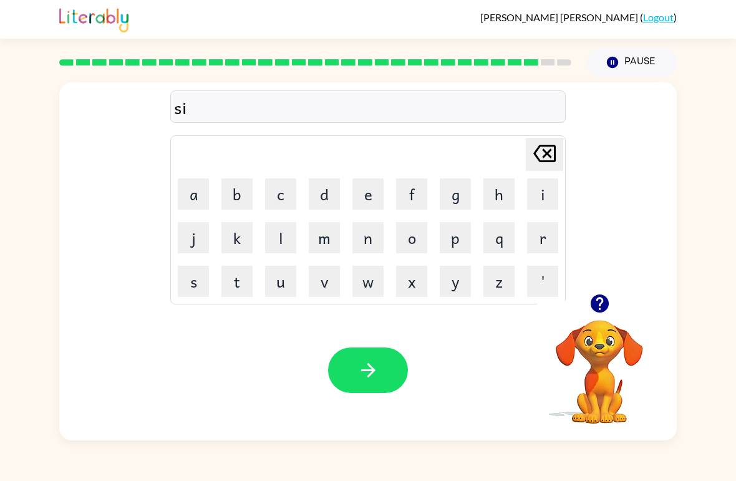
click at [283, 229] on button "l" at bounding box center [280, 237] width 31 height 31
click at [328, 279] on button "v" at bounding box center [324, 281] width 31 height 31
click at [373, 197] on button "e" at bounding box center [368, 193] width 31 height 31
click at [610, 308] on icon "button" at bounding box center [600, 304] width 22 height 22
click at [550, 238] on button "r" at bounding box center [542, 237] width 31 height 31
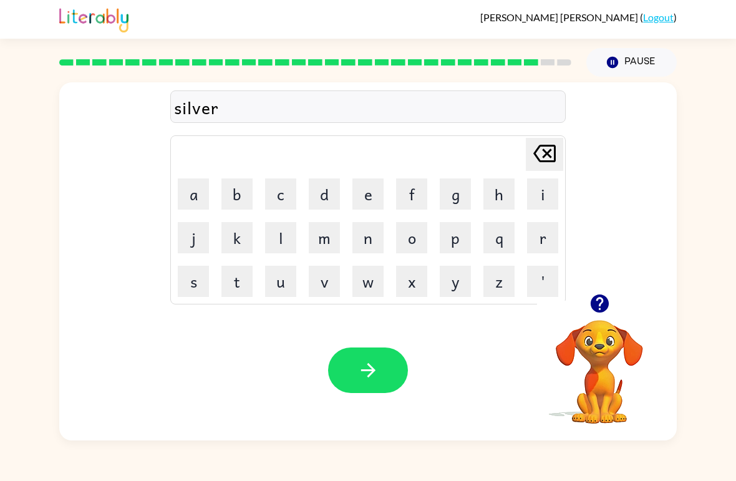
click at [369, 289] on button "w" at bounding box center [368, 281] width 31 height 31
click at [193, 197] on button "a" at bounding box center [193, 193] width 31 height 31
click at [550, 245] on button "r" at bounding box center [542, 237] width 31 height 31
click at [377, 192] on button "e" at bounding box center [368, 193] width 31 height 31
click at [358, 376] on icon "button" at bounding box center [369, 370] width 22 height 22
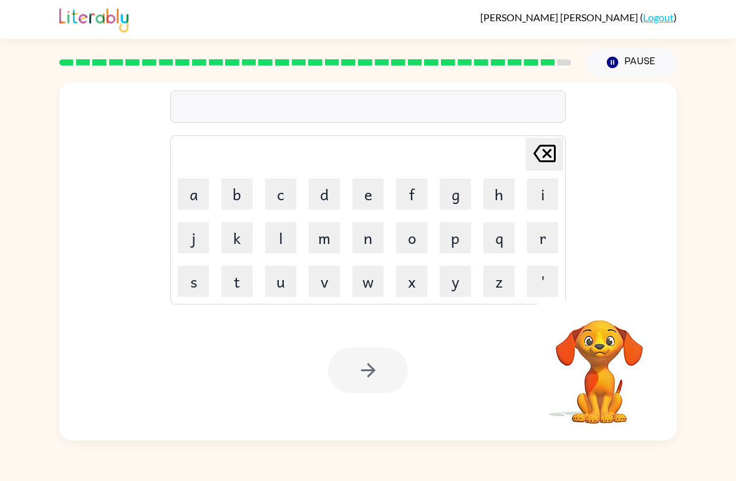
click at [278, 281] on button "u" at bounding box center [280, 281] width 31 height 31
click at [356, 240] on button "n" at bounding box center [368, 237] width 31 height 31
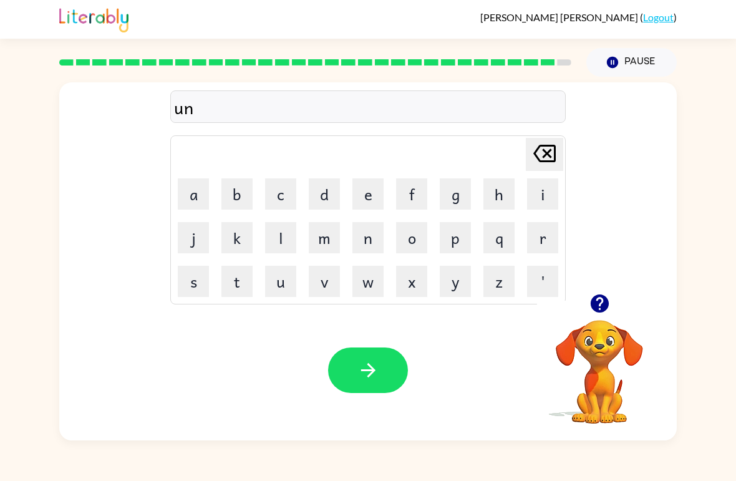
click at [190, 188] on button "a" at bounding box center [193, 193] width 31 height 31
click at [423, 198] on button "f" at bounding box center [411, 193] width 31 height 31
click at [542, 245] on button "r" at bounding box center [542, 237] width 31 height 31
click at [187, 195] on button "a" at bounding box center [193, 193] width 31 height 31
click at [551, 194] on button "i" at bounding box center [542, 193] width 31 height 31
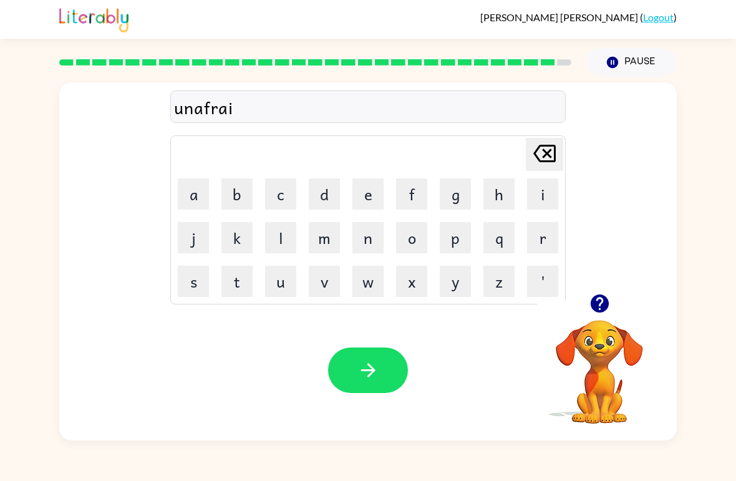
click at [316, 200] on button "d" at bounding box center [324, 193] width 31 height 31
click at [360, 373] on icon "button" at bounding box center [369, 370] width 22 height 22
